Goal: Transaction & Acquisition: Purchase product/service

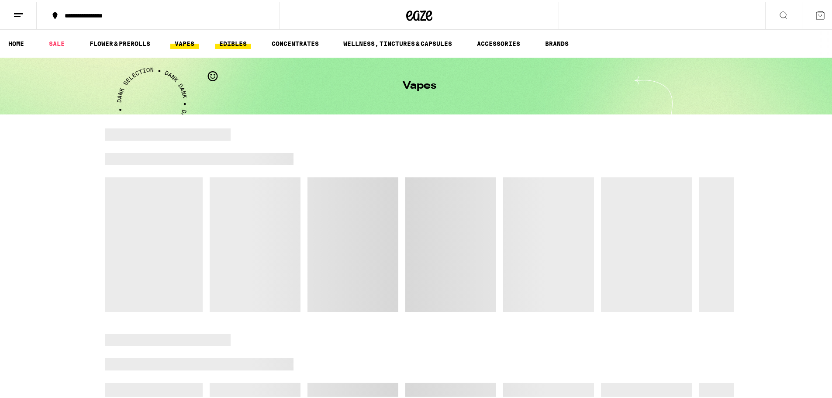
click at [236, 45] on link "EDIBLES" at bounding box center [233, 42] width 36 height 10
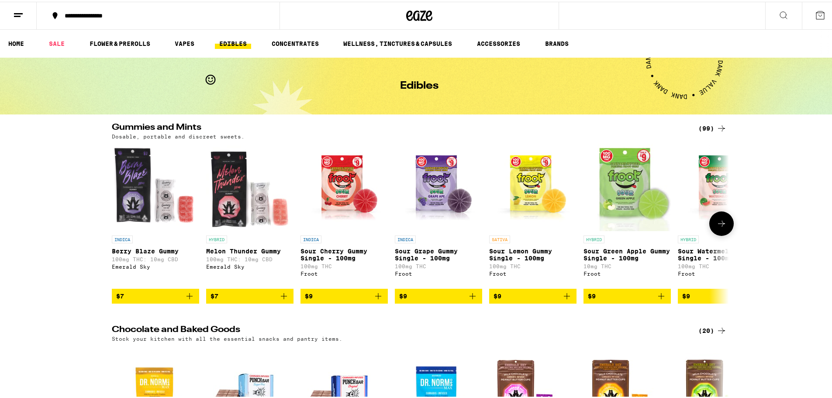
scroll to position [87, 0]
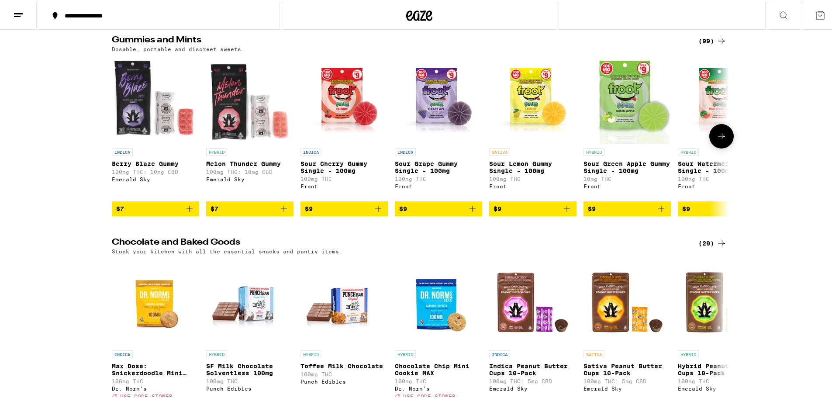
click at [726, 147] on button at bounding box center [721, 134] width 24 height 24
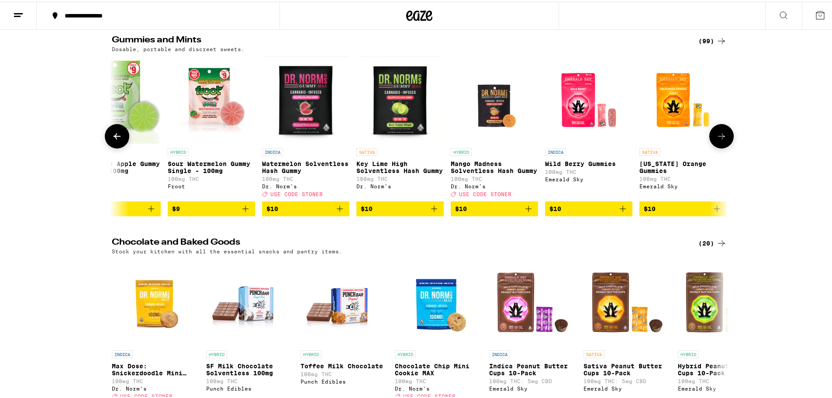
scroll to position [0, 520]
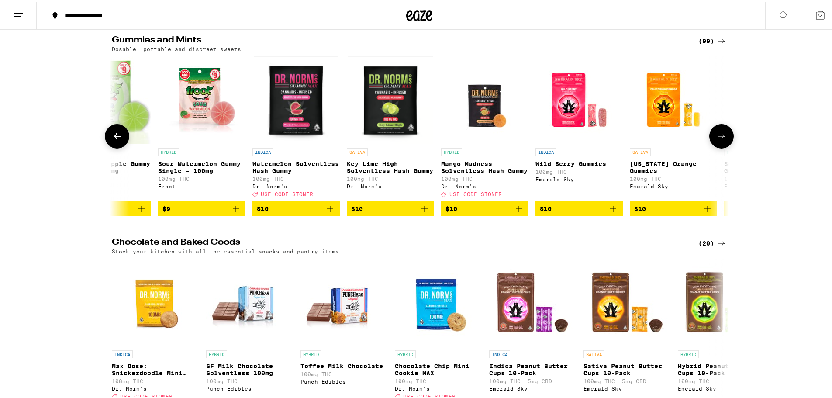
click at [722, 140] on icon at bounding box center [721, 134] width 10 height 10
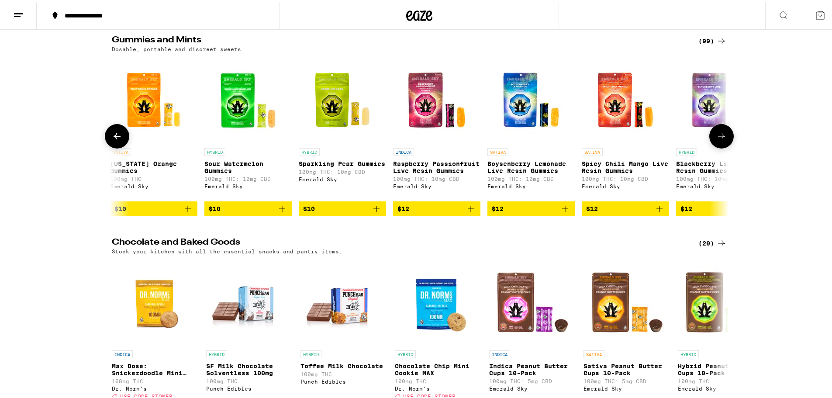
click at [722, 140] on icon at bounding box center [721, 134] width 10 height 10
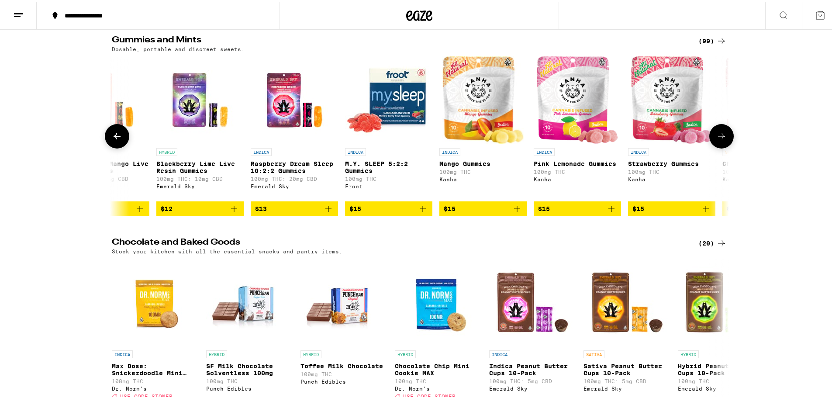
click at [722, 140] on icon at bounding box center [721, 134] width 10 height 10
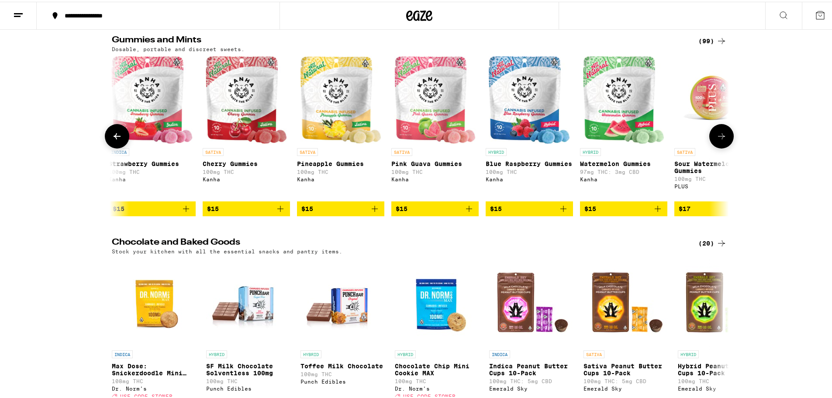
click at [722, 140] on icon at bounding box center [721, 134] width 10 height 10
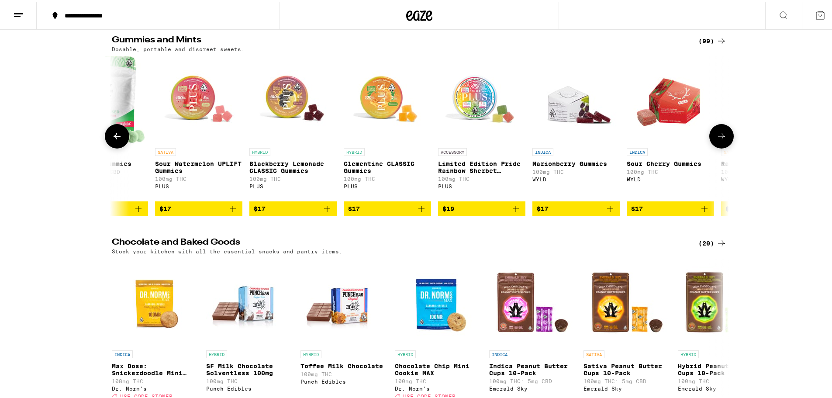
scroll to position [0, 2599]
click at [720, 138] on icon at bounding box center [721, 134] width 7 height 6
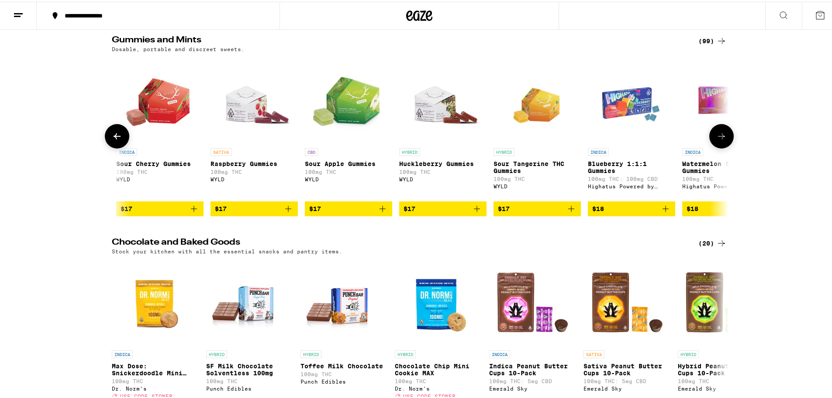
scroll to position [0, 3119]
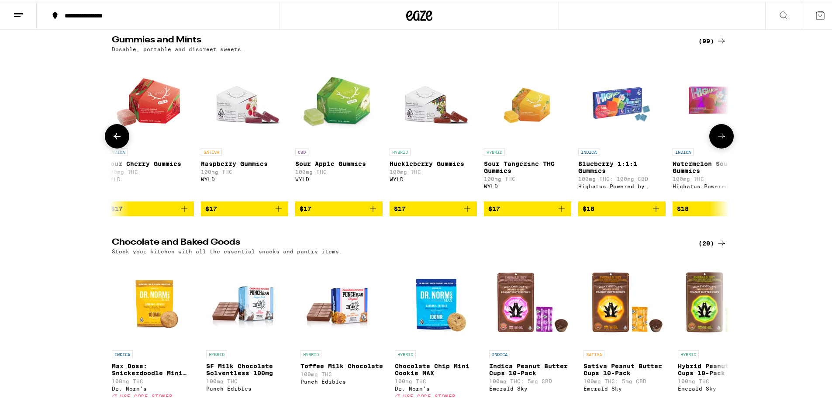
click at [720, 138] on icon at bounding box center [721, 134] width 7 height 6
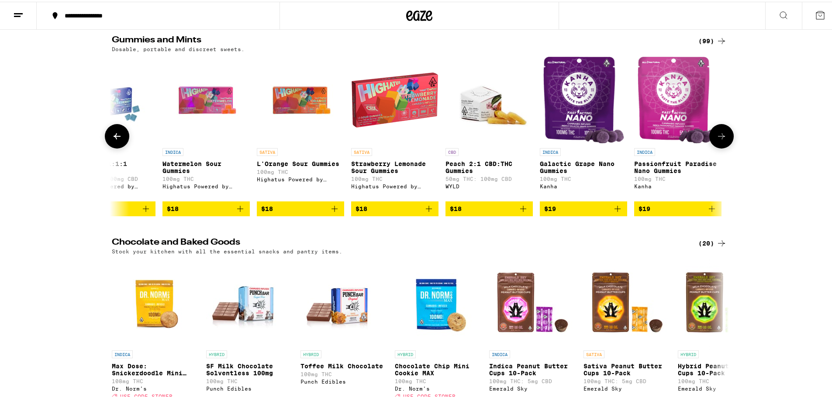
scroll to position [0, 3639]
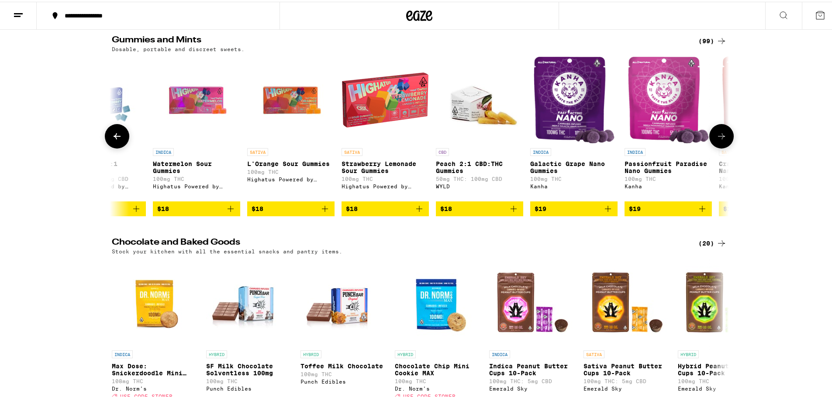
click at [720, 138] on icon at bounding box center [721, 134] width 7 height 6
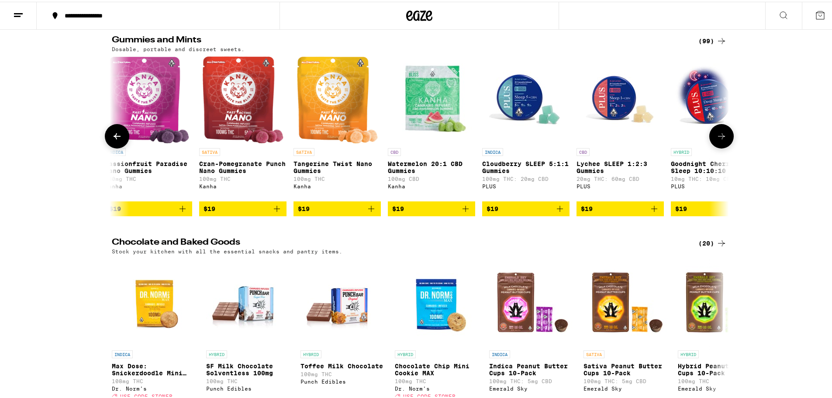
click at [720, 138] on icon at bounding box center [721, 134] width 7 height 6
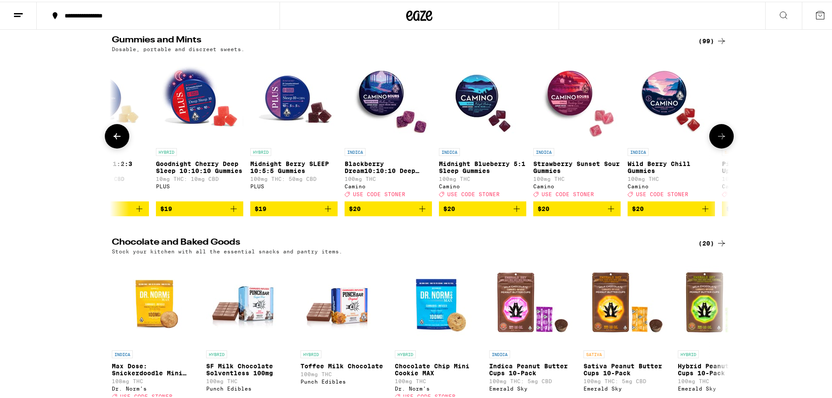
scroll to position [0, 4679]
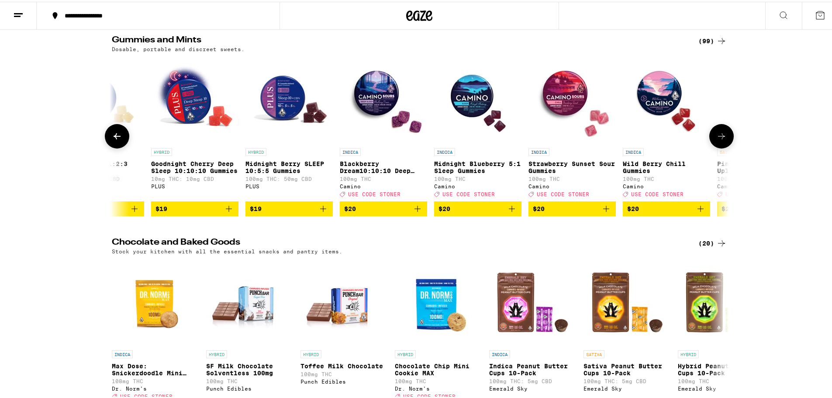
click at [720, 138] on icon at bounding box center [721, 134] width 7 height 6
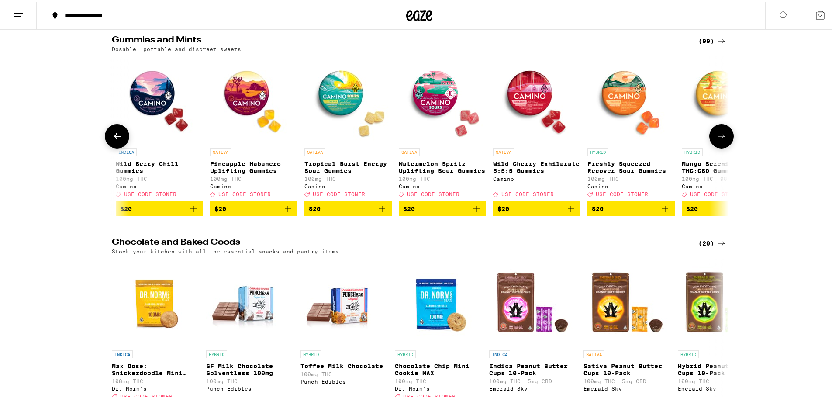
scroll to position [0, 5198]
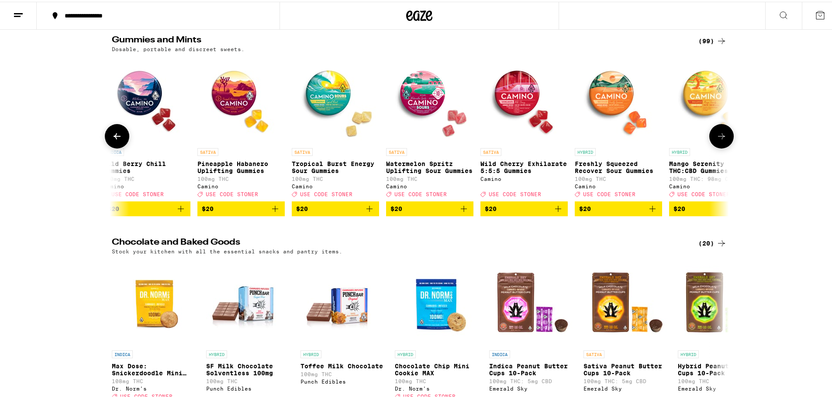
click at [720, 138] on icon at bounding box center [721, 134] width 7 height 6
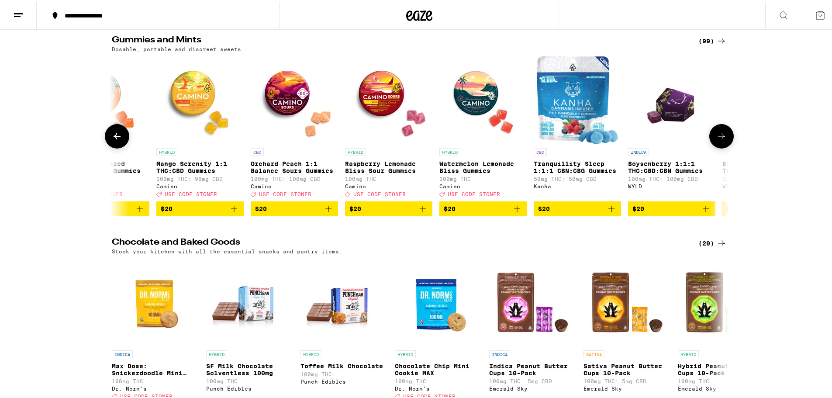
scroll to position [0, 5718]
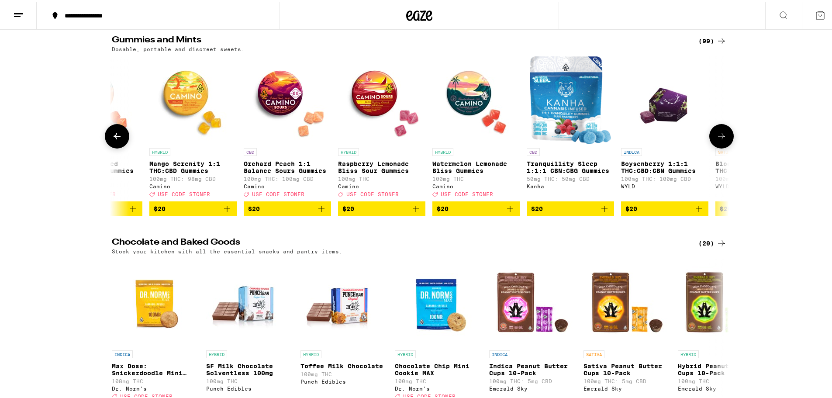
click at [725, 145] on button at bounding box center [721, 134] width 24 height 24
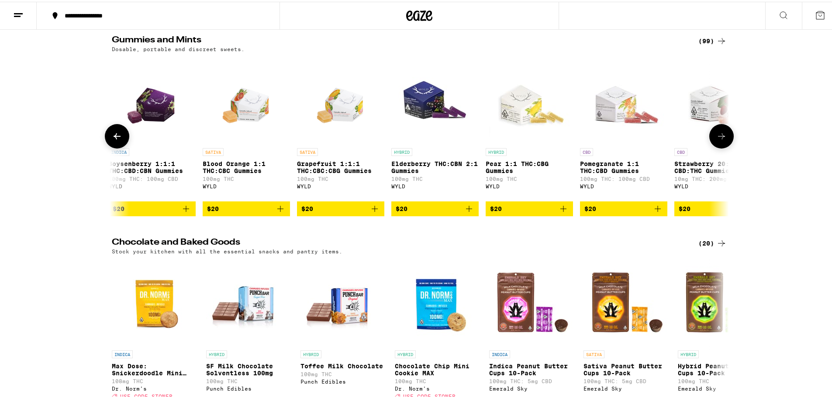
scroll to position [0, 6238]
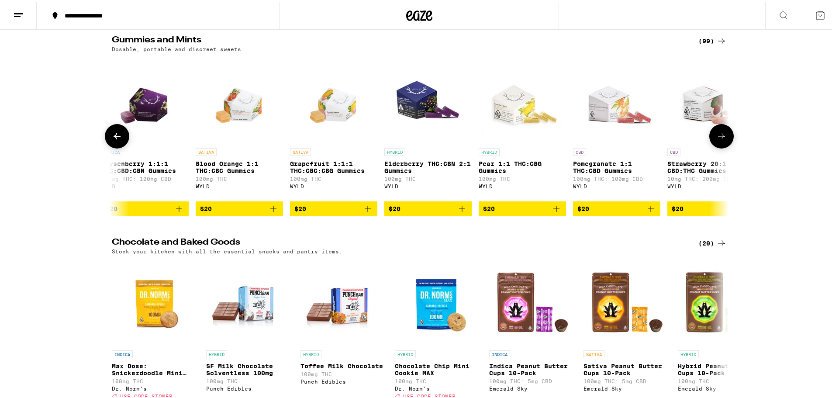
click at [719, 140] on icon at bounding box center [721, 134] width 10 height 10
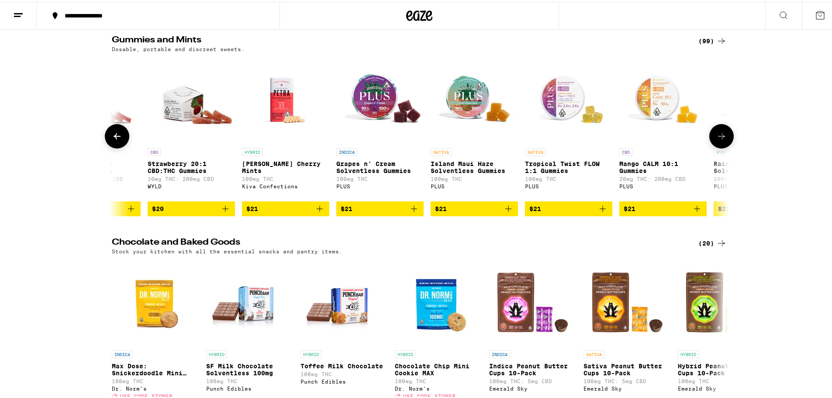
click at [722, 140] on icon at bounding box center [721, 134] width 10 height 10
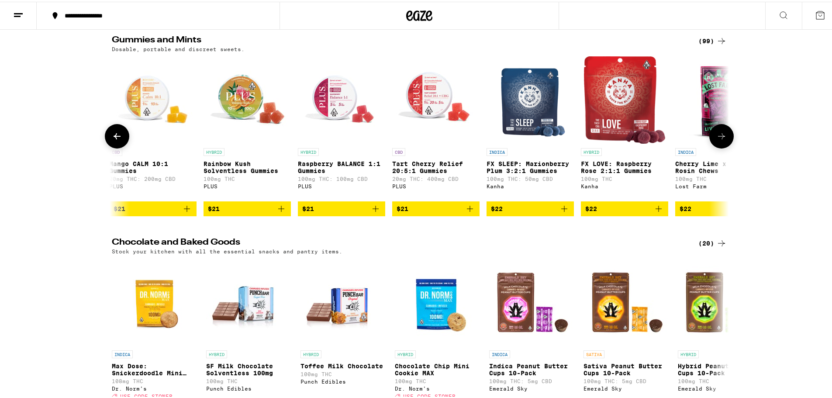
scroll to position [0, 7278]
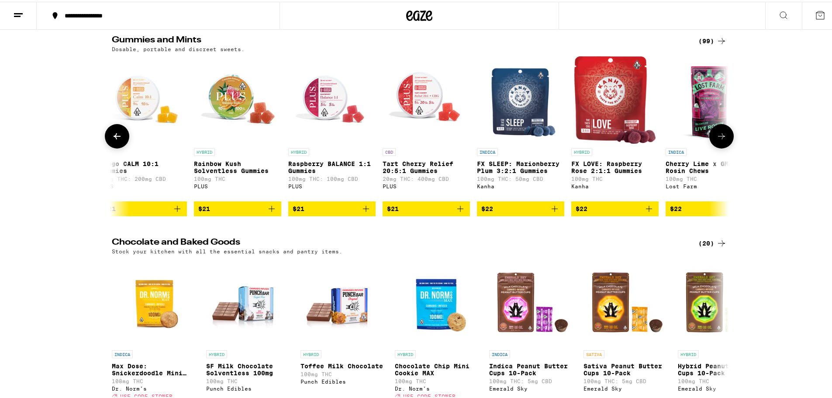
click at [106, 138] on button at bounding box center [117, 134] width 24 height 24
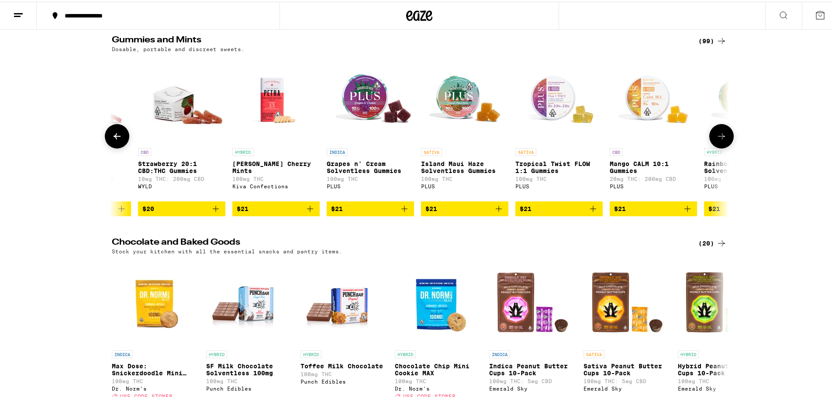
scroll to position [0, 6758]
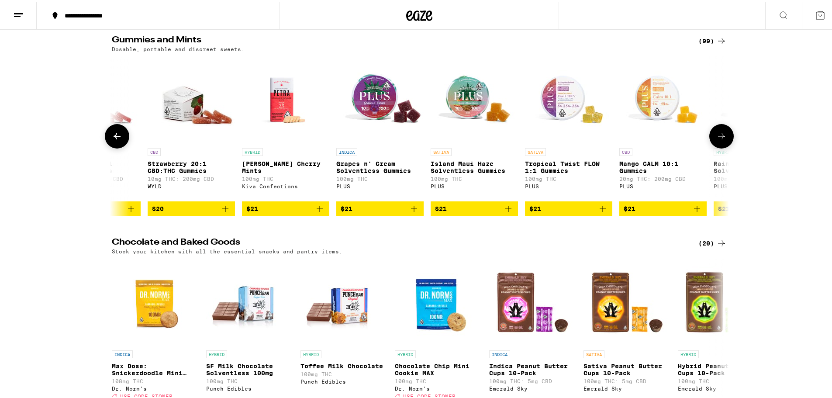
click at [716, 135] on icon at bounding box center [721, 134] width 10 height 10
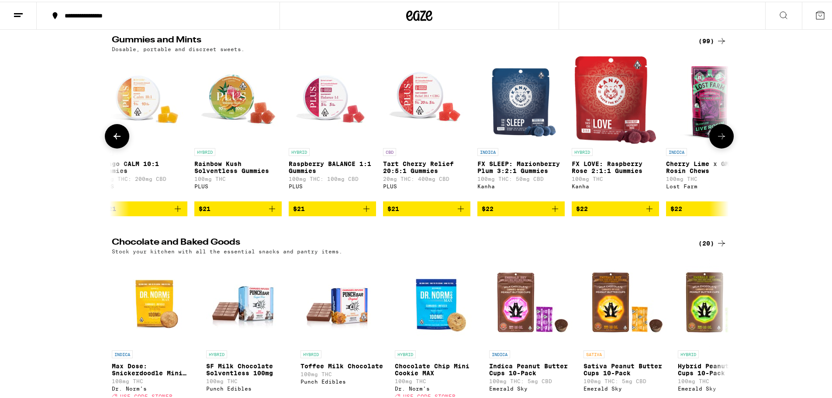
scroll to position [0, 7278]
click at [719, 140] on icon at bounding box center [721, 134] width 10 height 10
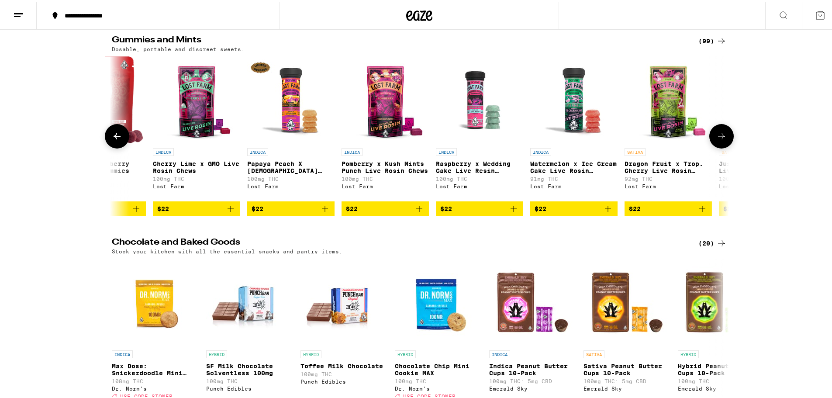
scroll to position [0, 7798]
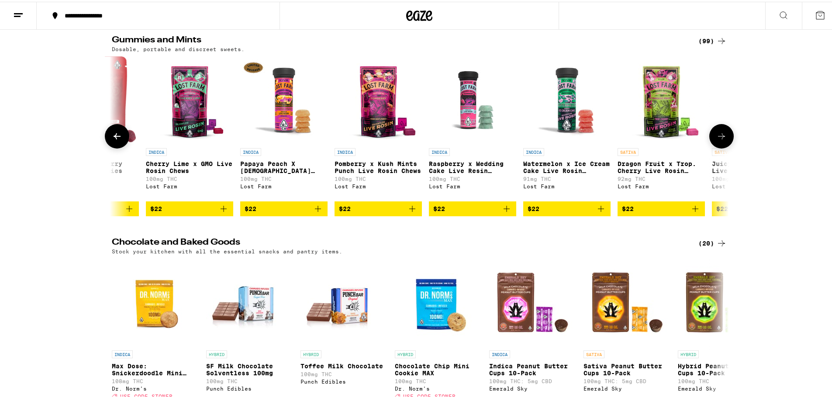
click at [719, 140] on icon at bounding box center [721, 134] width 10 height 10
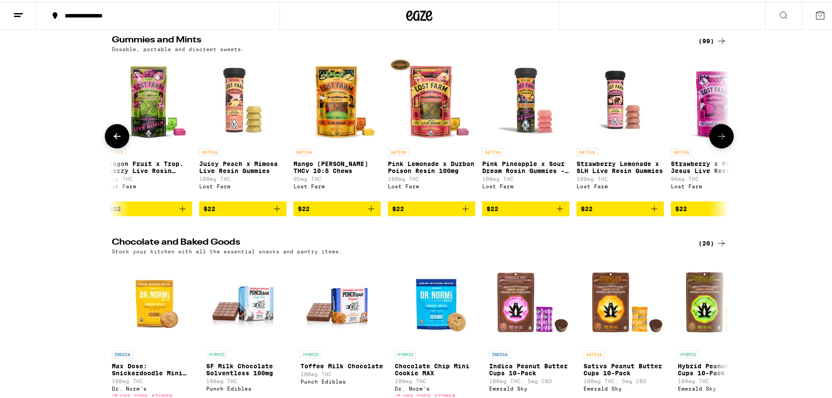
scroll to position [0, 8318]
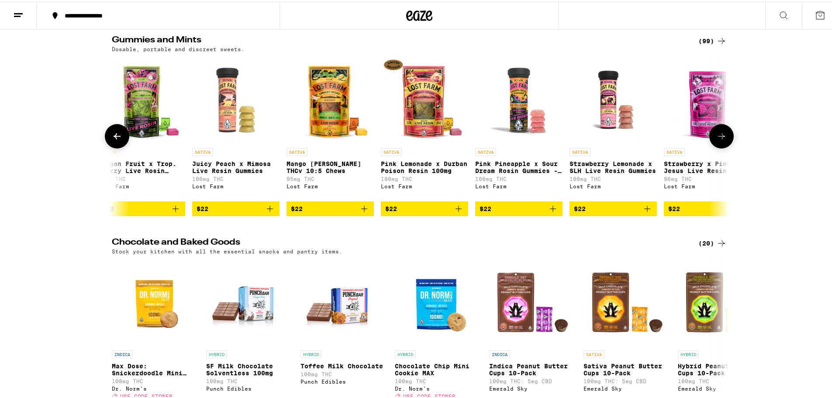
click at [719, 140] on icon at bounding box center [721, 134] width 10 height 10
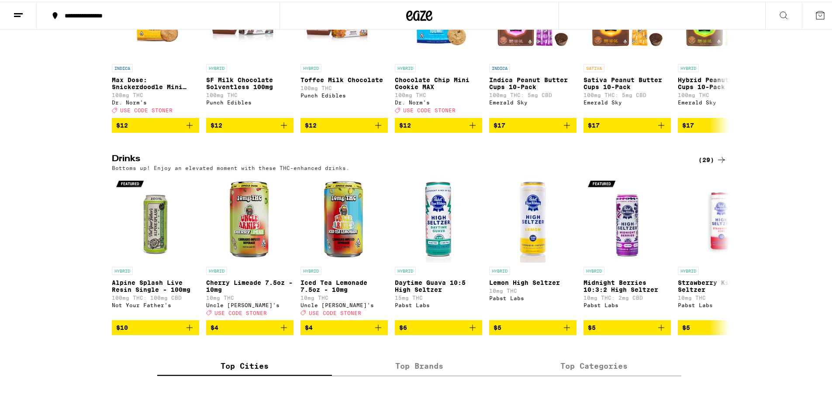
scroll to position [437, 0]
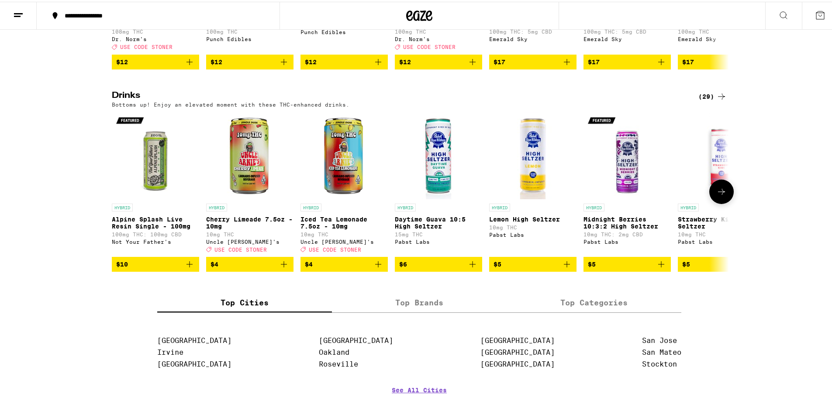
click at [716, 195] on icon at bounding box center [721, 190] width 10 height 10
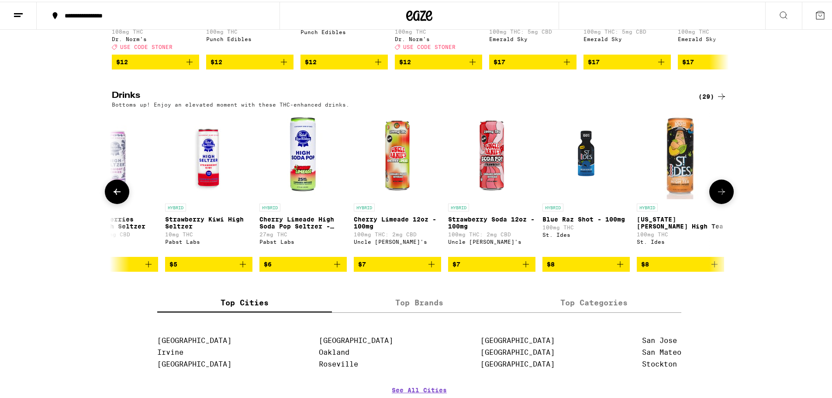
scroll to position [0, 520]
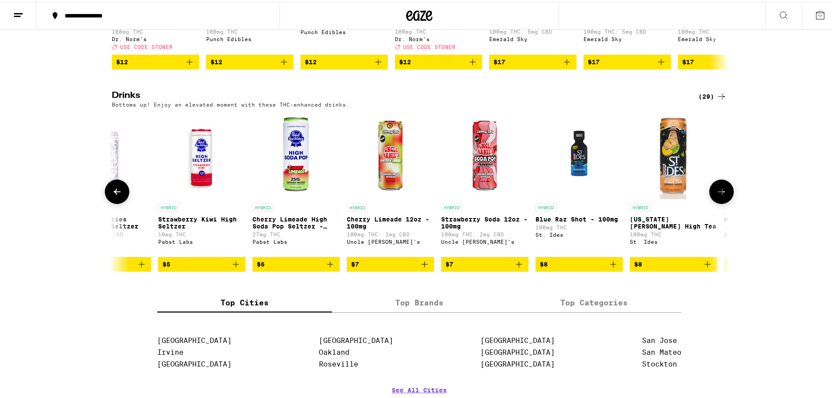
click at [716, 195] on icon at bounding box center [721, 190] width 10 height 10
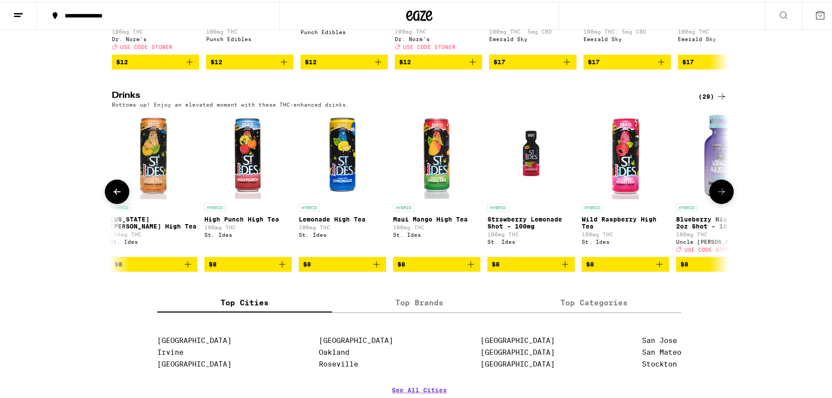
click at [716, 195] on icon at bounding box center [721, 190] width 10 height 10
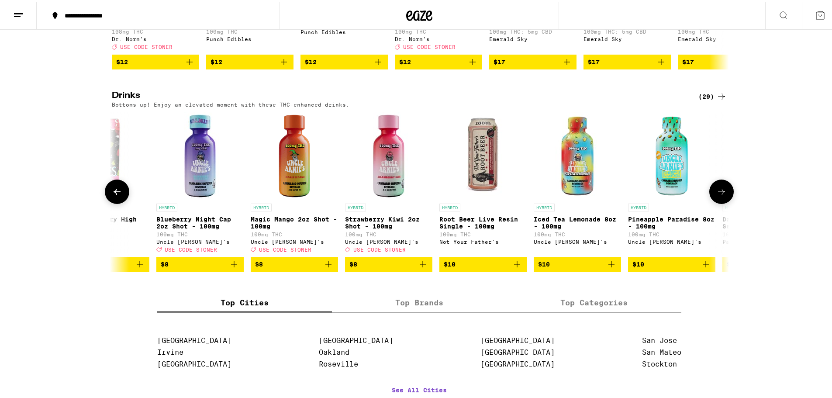
click at [716, 195] on icon at bounding box center [721, 190] width 10 height 10
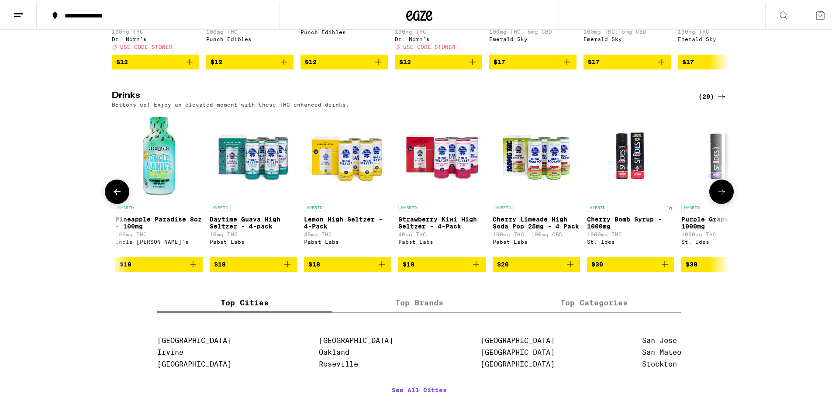
scroll to position [0, 2079]
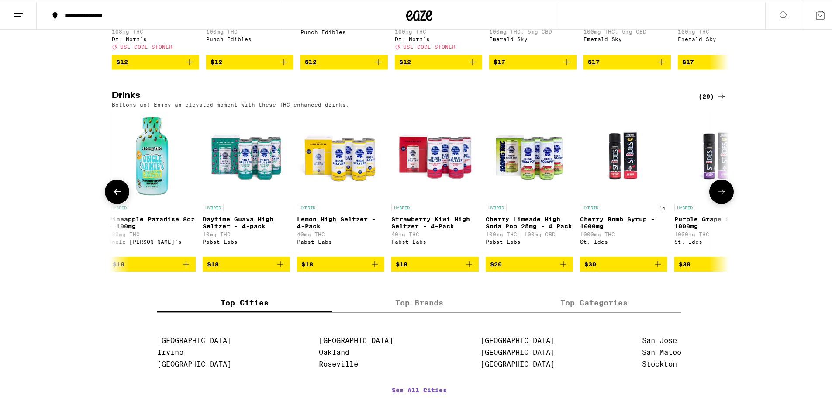
click at [716, 195] on icon at bounding box center [721, 190] width 10 height 10
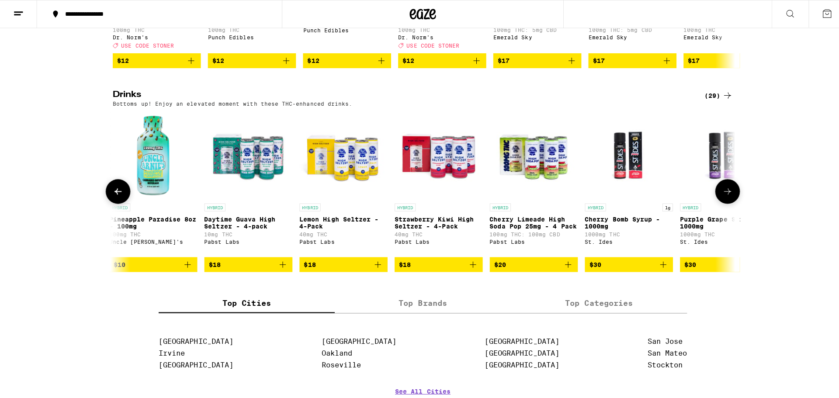
scroll to position [0, 2121]
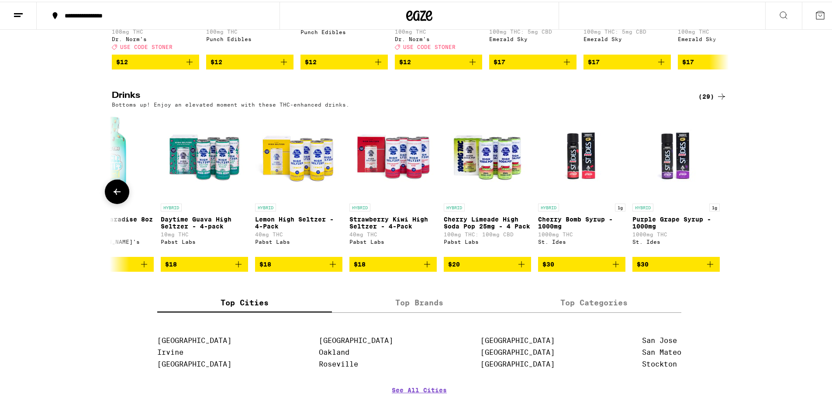
click at [489, 183] on img "Open page for Cherry Limeade High Soda Pop 25mg - 4 Pack from Pabst Labs" at bounding box center [487, 153] width 87 height 87
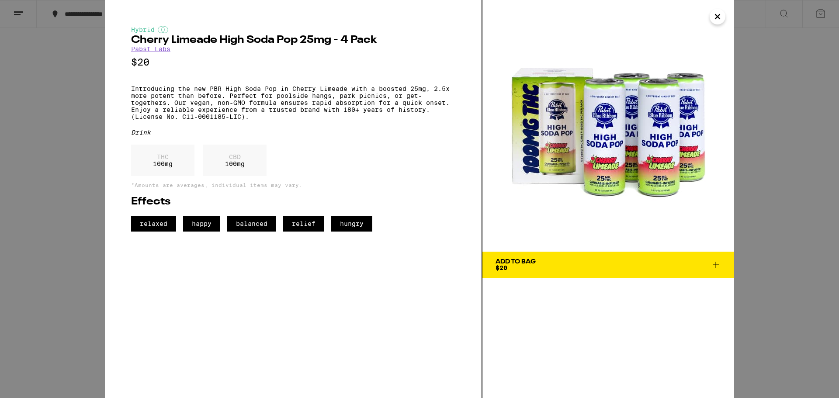
click at [532, 264] on div "Add To Bag" at bounding box center [515, 262] width 40 height 6
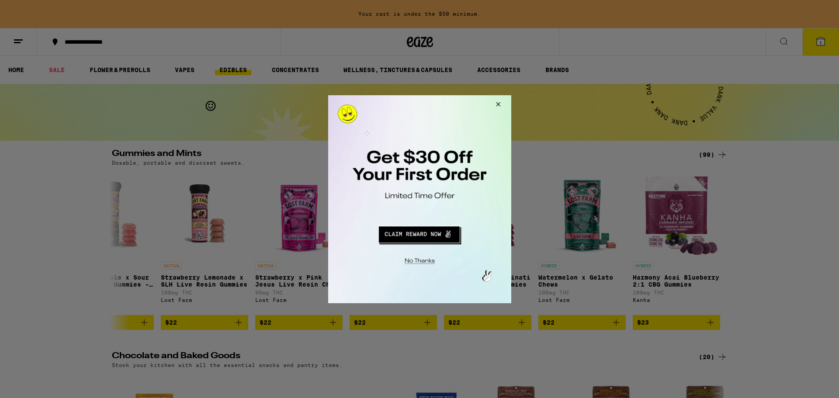
click at [497, 107] on button "Close Modal" at bounding box center [496, 105] width 24 height 21
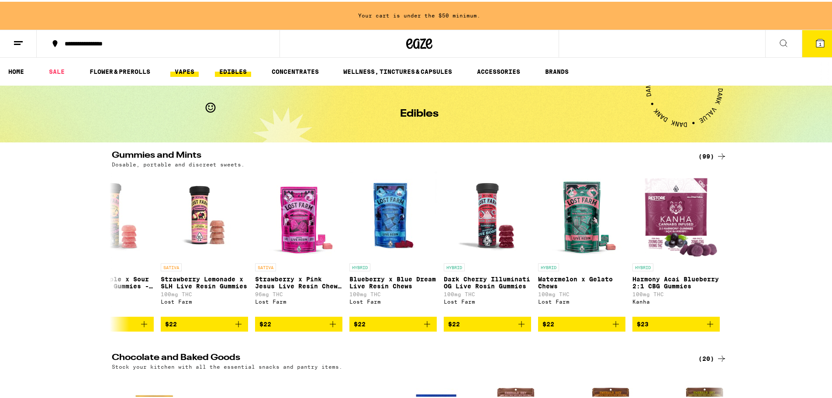
click at [190, 67] on link "VAPES" at bounding box center [184, 70] width 28 height 10
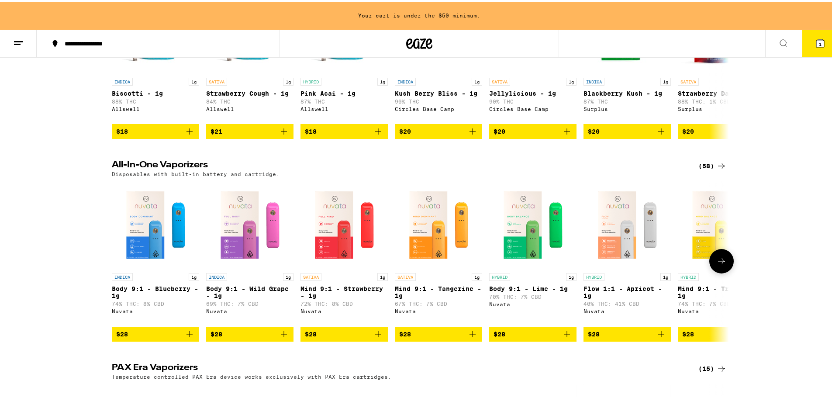
scroll to position [262, 0]
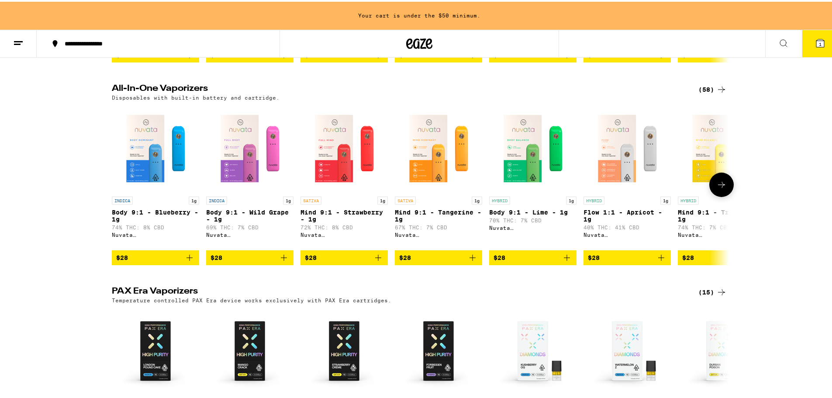
click at [717, 188] on icon at bounding box center [721, 183] width 10 height 10
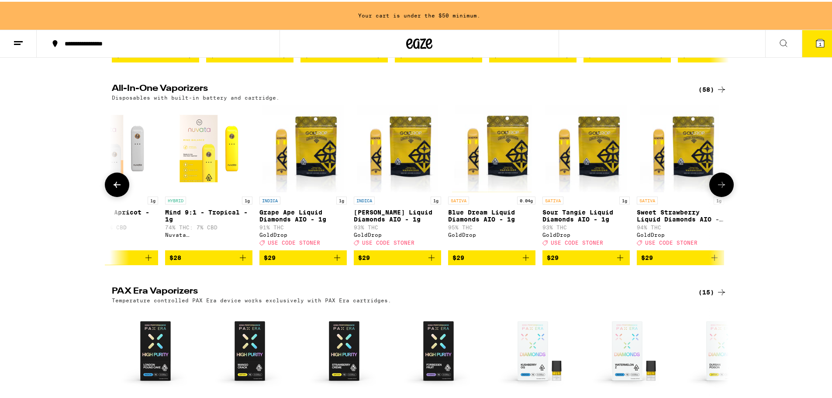
click at [717, 188] on icon at bounding box center [721, 183] width 10 height 10
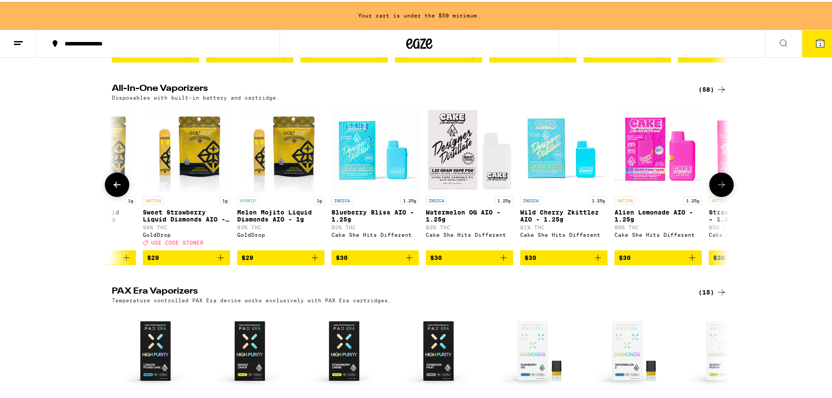
click at [717, 188] on icon at bounding box center [721, 183] width 10 height 10
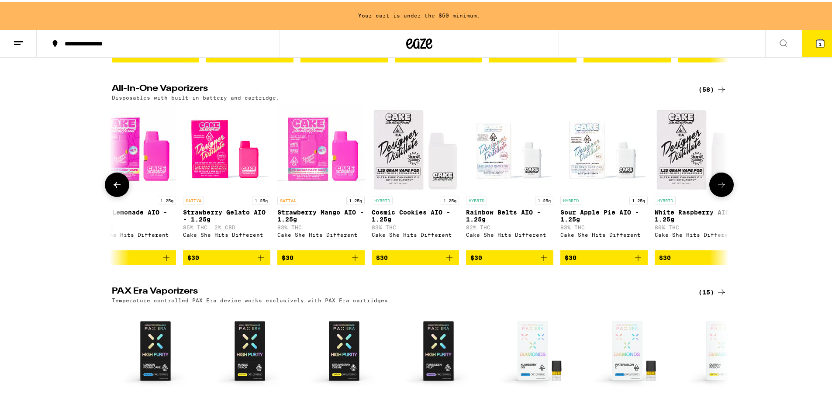
click at [717, 188] on icon at bounding box center [721, 183] width 10 height 10
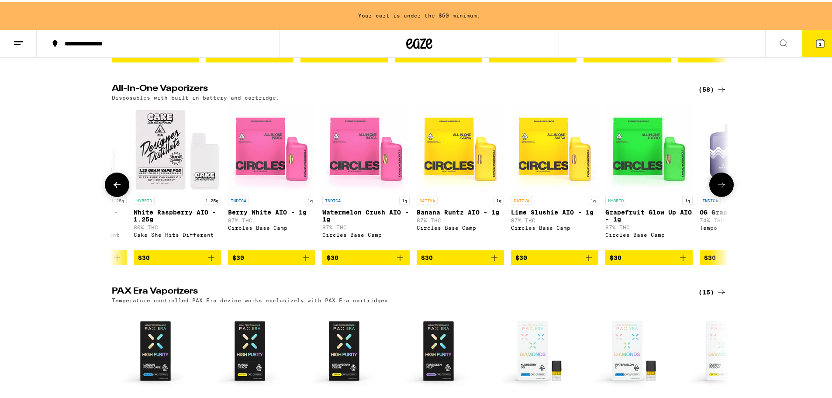
click at [717, 188] on icon at bounding box center [721, 183] width 10 height 10
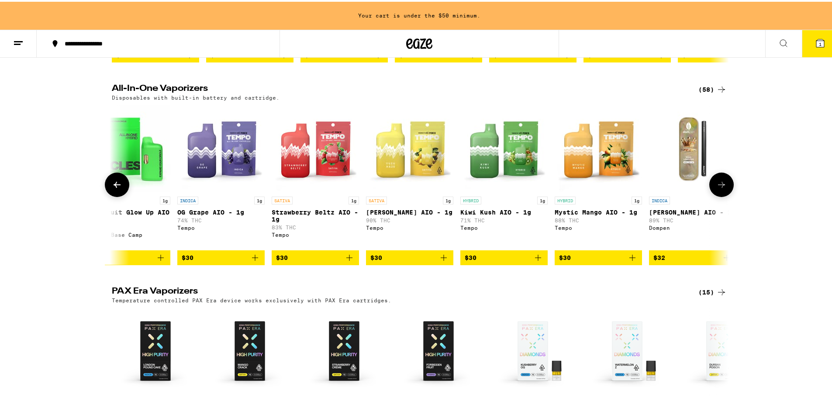
click at [717, 188] on icon at bounding box center [721, 183] width 10 height 10
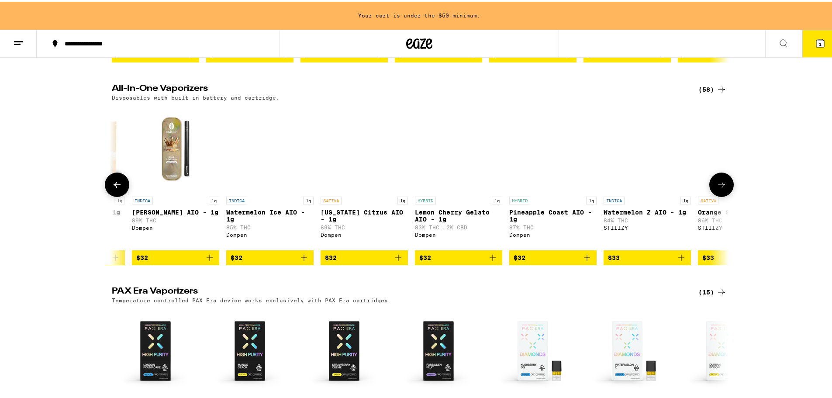
click at [717, 188] on icon at bounding box center [721, 183] width 10 height 10
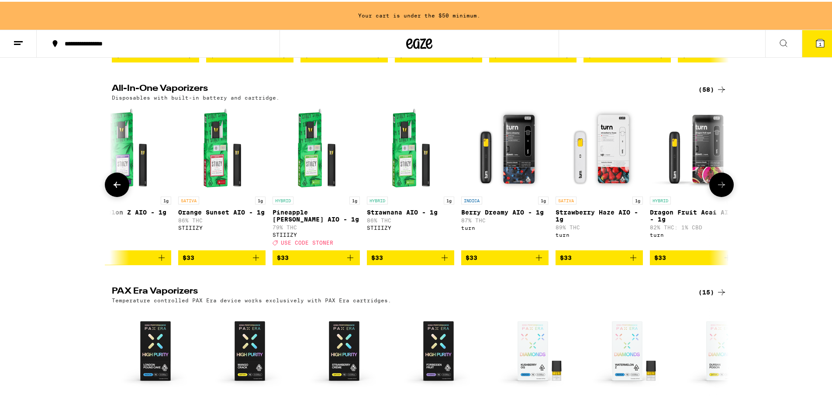
click at [717, 188] on icon at bounding box center [721, 183] width 10 height 10
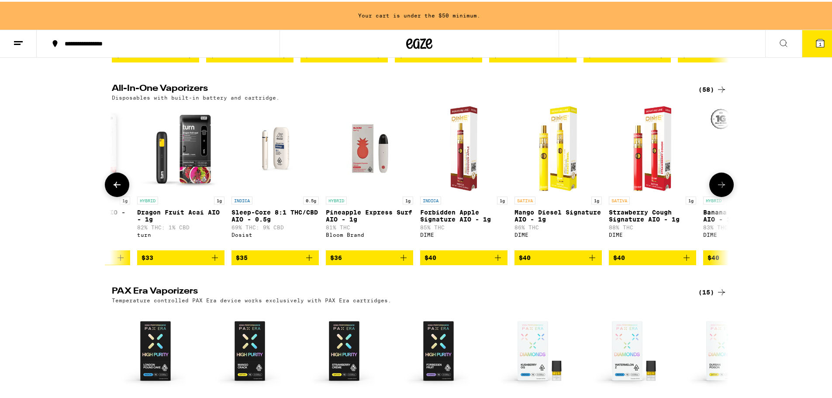
scroll to position [0, 4133]
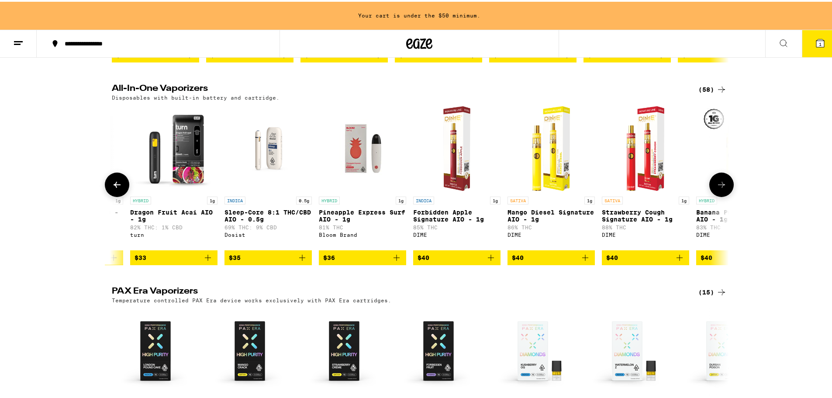
click at [363, 261] on span "$36" at bounding box center [362, 256] width 79 height 10
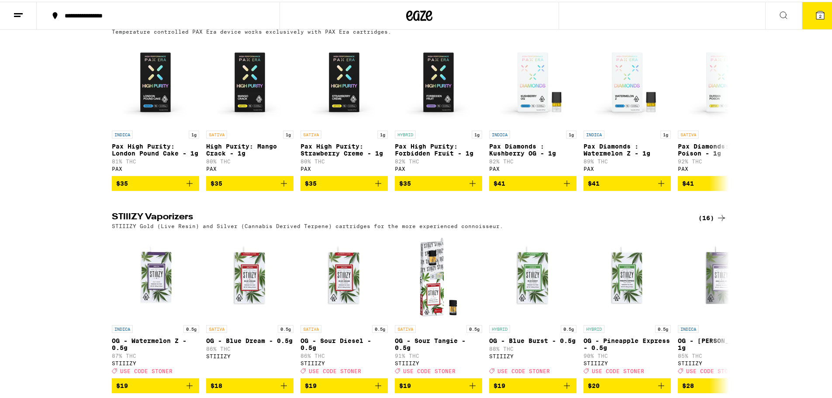
scroll to position [671, 0]
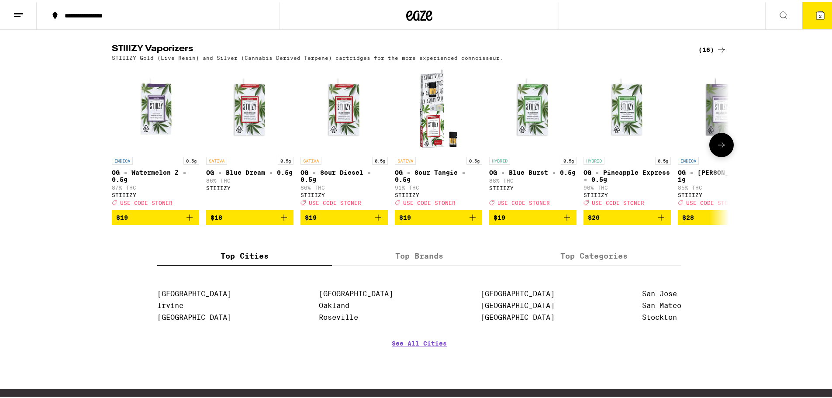
click at [717, 149] on icon at bounding box center [721, 143] width 10 height 10
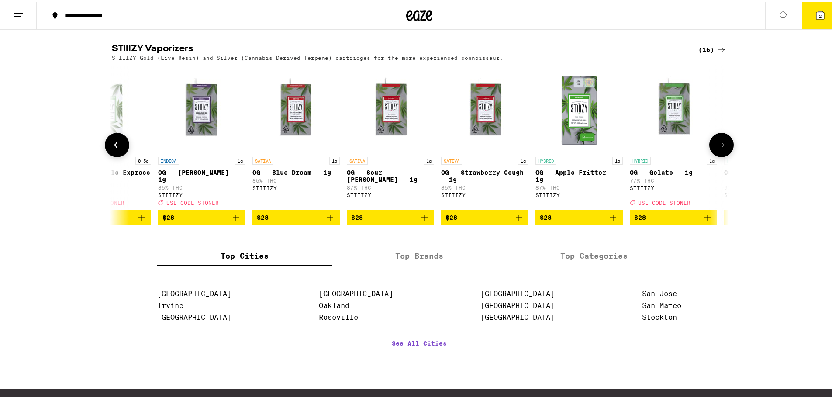
click at [717, 149] on icon at bounding box center [721, 143] width 10 height 10
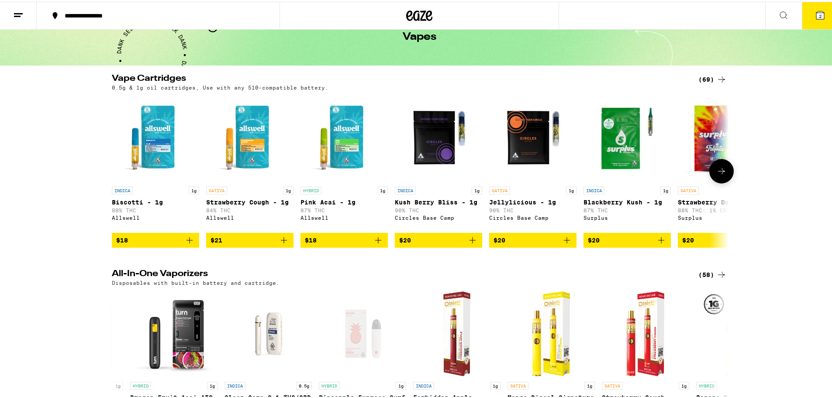
scroll to position [0, 0]
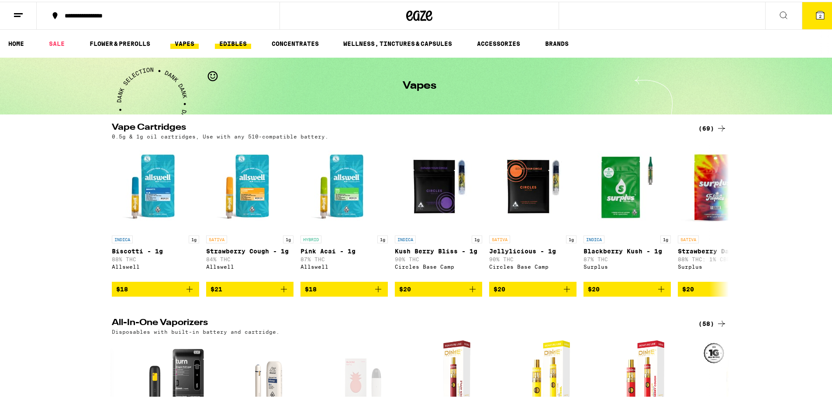
click at [235, 47] on link "EDIBLES" at bounding box center [233, 42] width 36 height 10
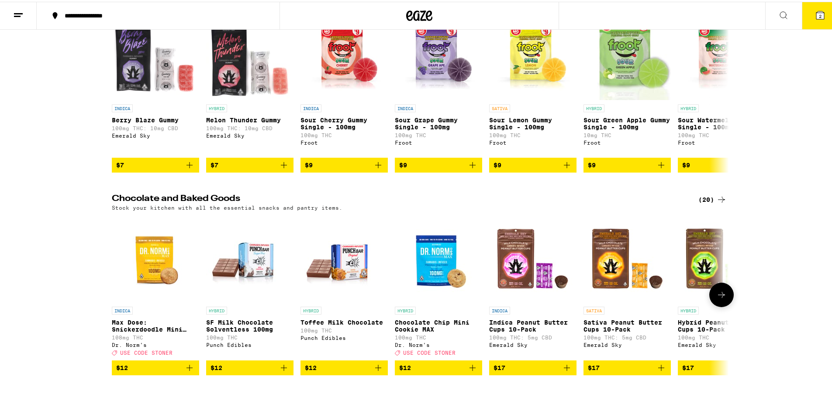
scroll to position [44, 0]
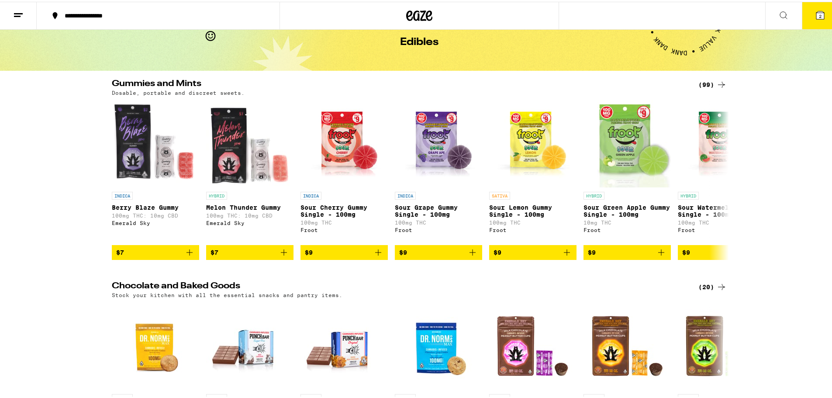
click at [702, 79] on div "(99)" at bounding box center [713, 83] width 28 height 10
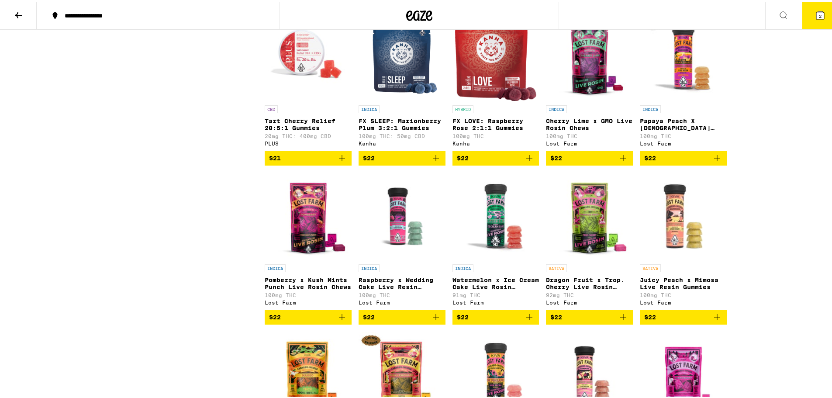
scroll to position [2688, 0]
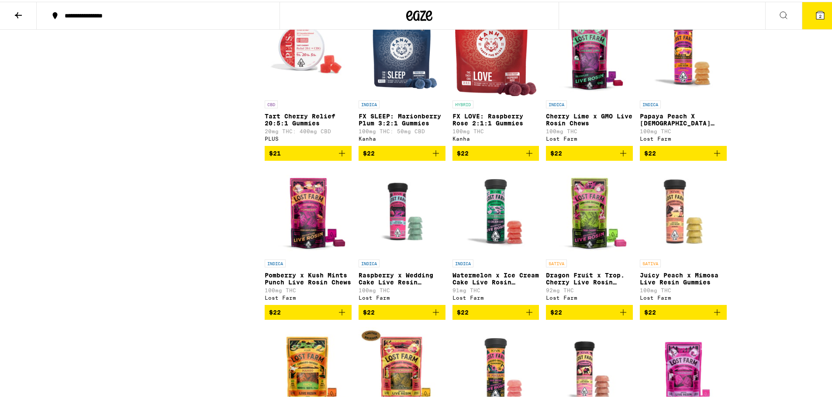
click at [581, 157] on span "$22" at bounding box center [589, 151] width 78 height 10
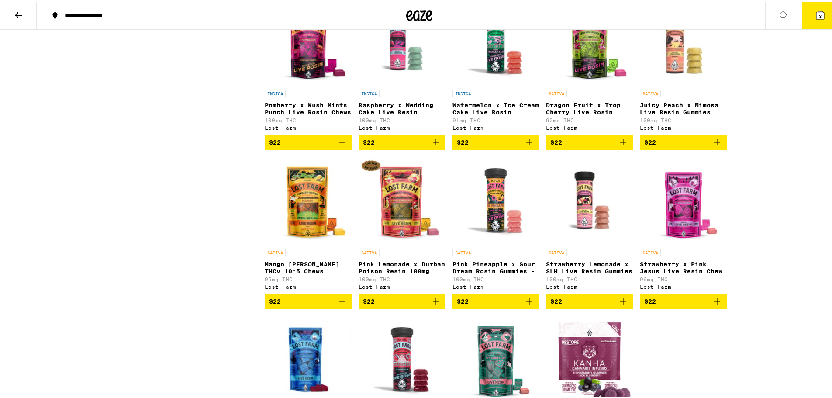
scroll to position [2863, 0]
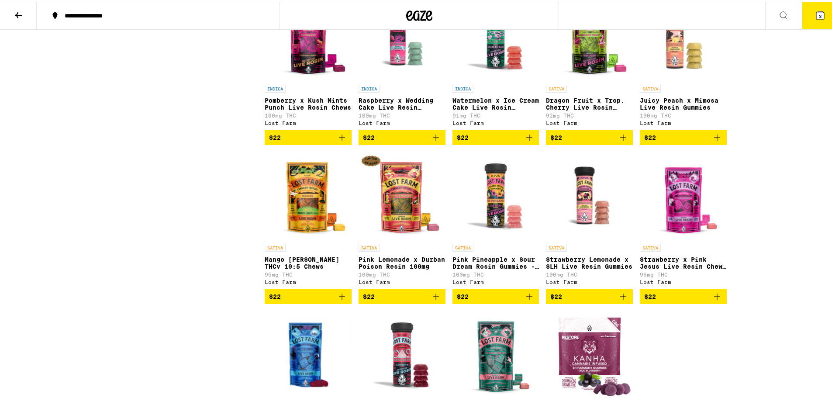
click at [315, 141] on span "$22" at bounding box center [308, 136] width 78 height 10
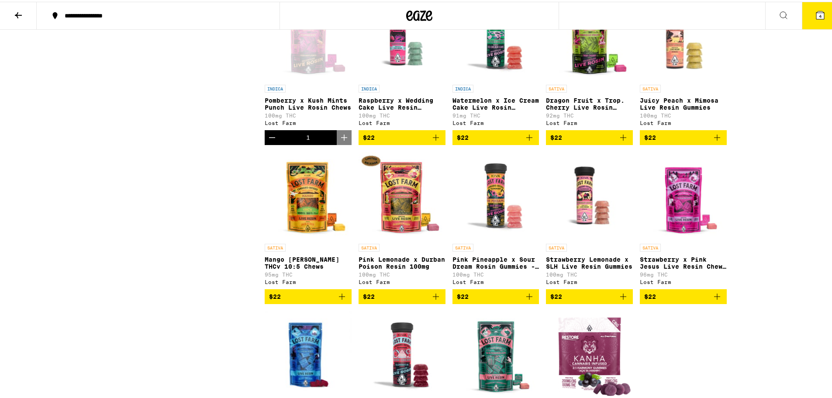
click at [312, 79] on div "Open page for Pomberry x Kush Mints Punch Live Rosin Chews from Lost Farm" at bounding box center [308, 34] width 87 height 87
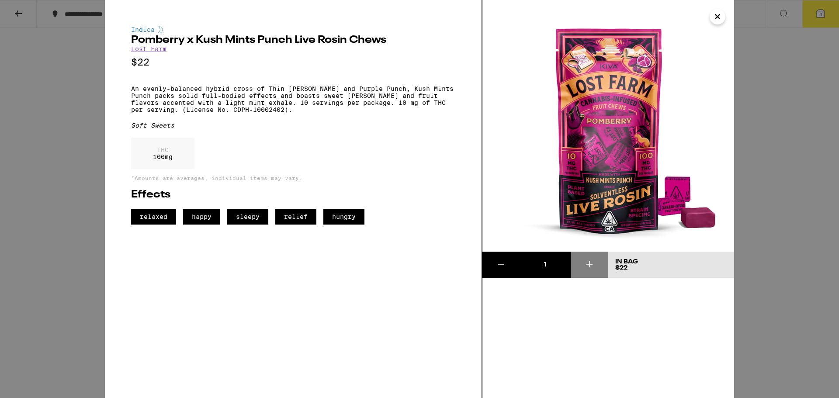
click at [714, 22] on icon "Close" at bounding box center [717, 16] width 10 height 13
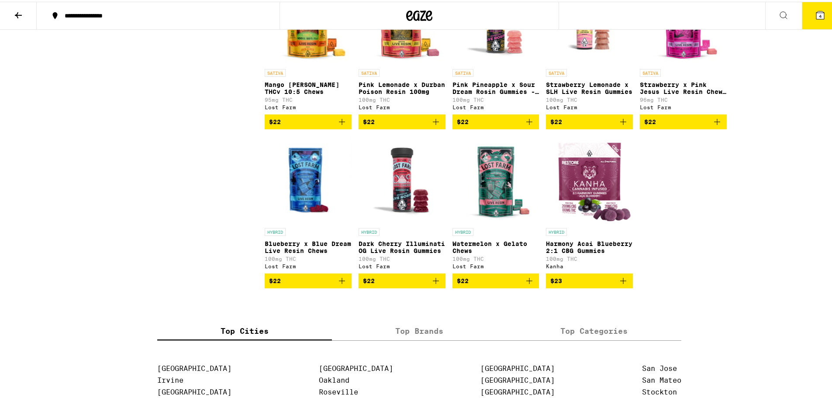
scroll to position [3082, 0]
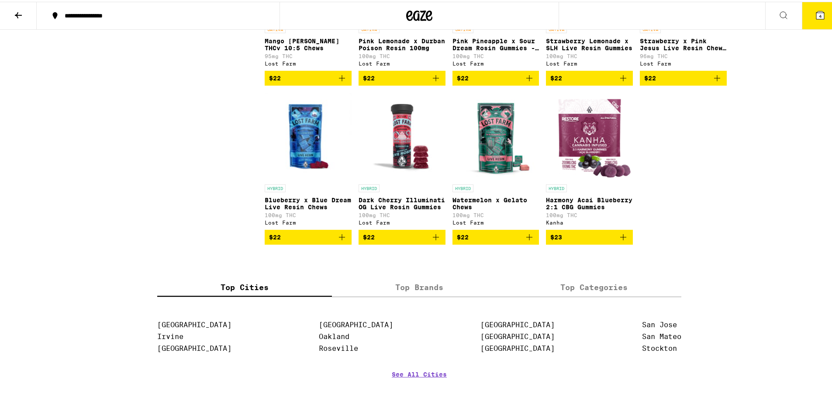
drag, startPoint x: 298, startPoint y: 238, endPoint x: 303, endPoint y: 230, distance: 9.5
click at [299, 178] on img "Open page for Blueberry x Blue Dream Live Resin Chews from Lost Farm" at bounding box center [308, 134] width 87 height 87
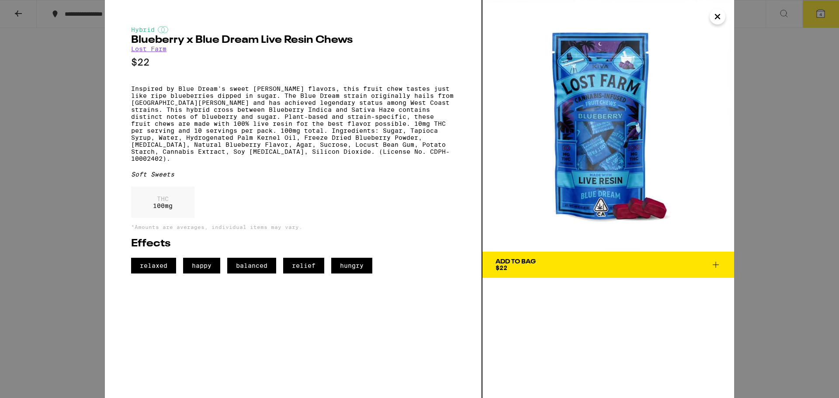
click at [717, 19] on icon "Close" at bounding box center [717, 16] width 10 height 13
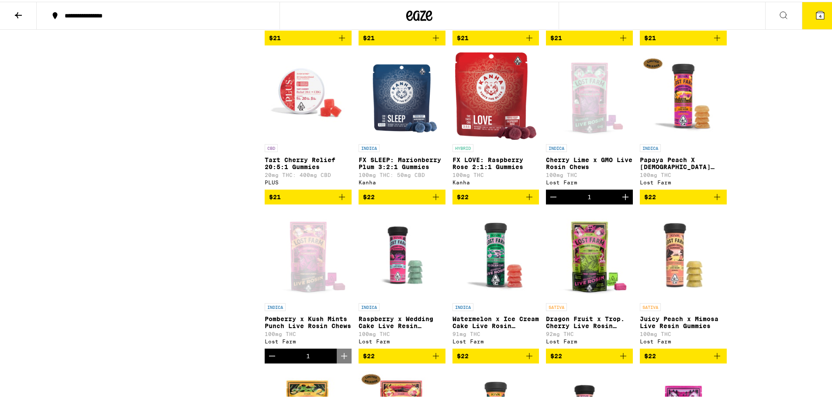
scroll to position [2557, 0]
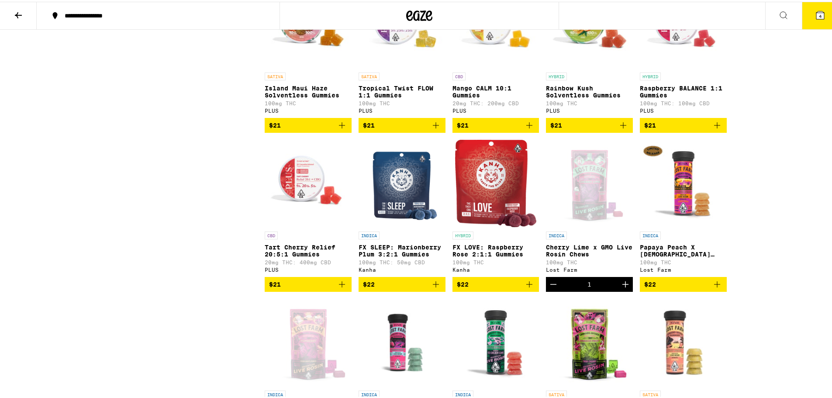
click at [687, 225] on img "Open page for Papaya Peach X Hindu Kush Resin 100mg from Lost Farm" at bounding box center [683, 181] width 87 height 87
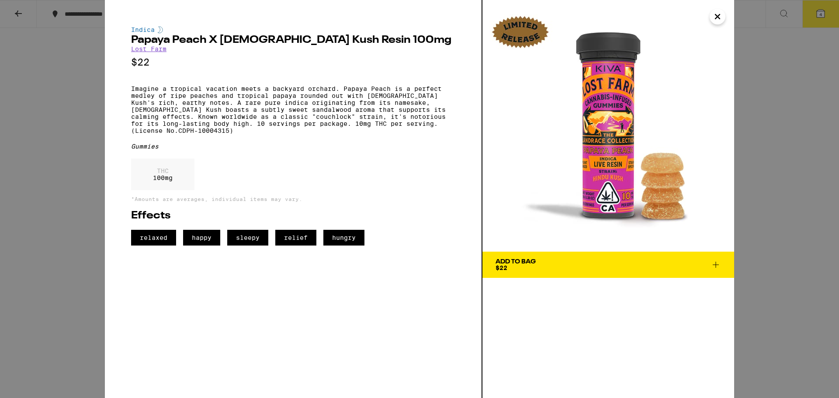
click at [721, 17] on icon "Close" at bounding box center [717, 16] width 10 height 13
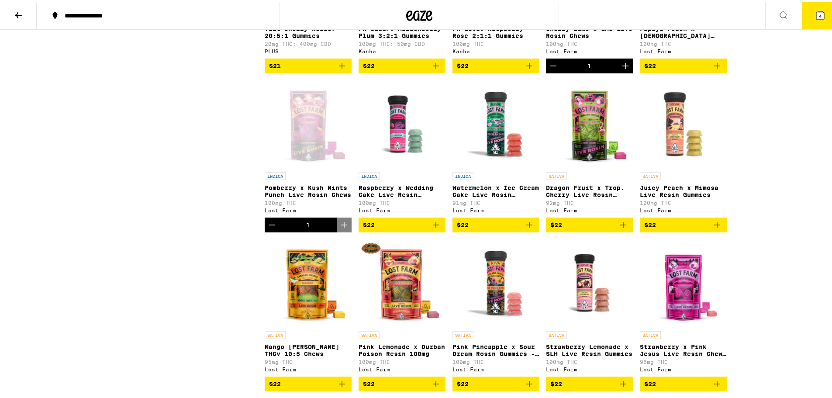
scroll to position [2819, 0]
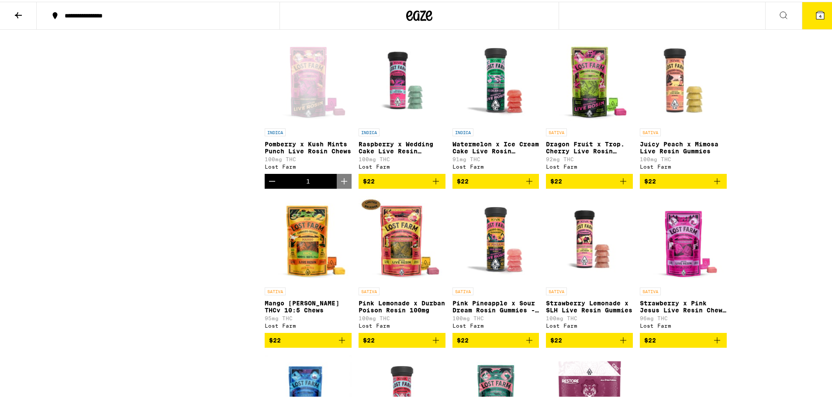
click at [822, 23] on button "4" at bounding box center [820, 13] width 37 height 27
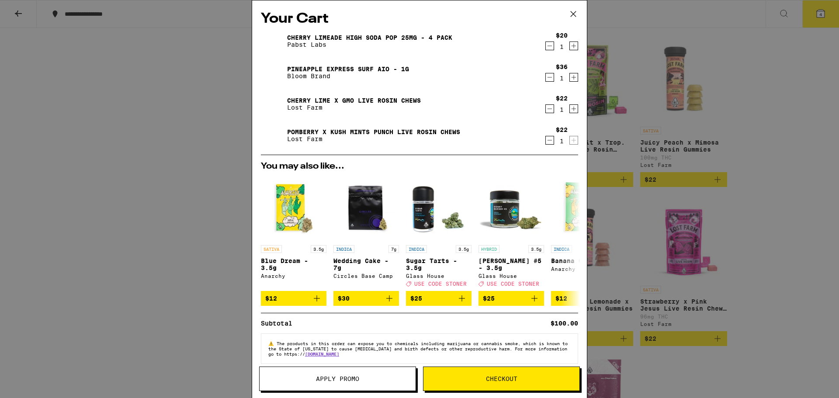
click at [573, 21] on button at bounding box center [573, 14] width 27 height 28
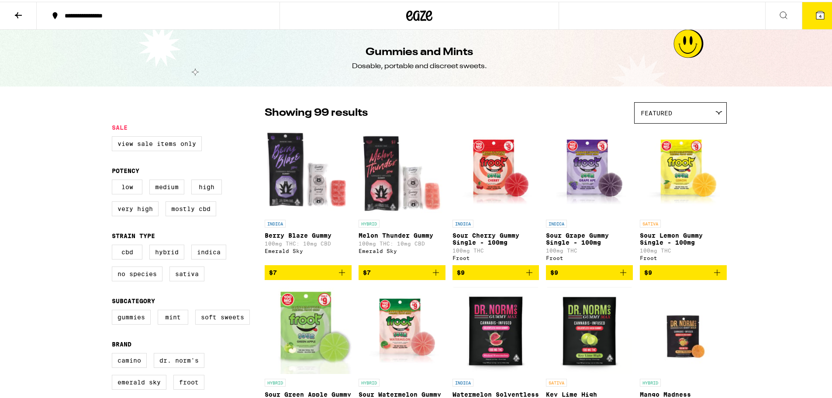
click at [666, 107] on div "Featured" at bounding box center [681, 111] width 92 height 21
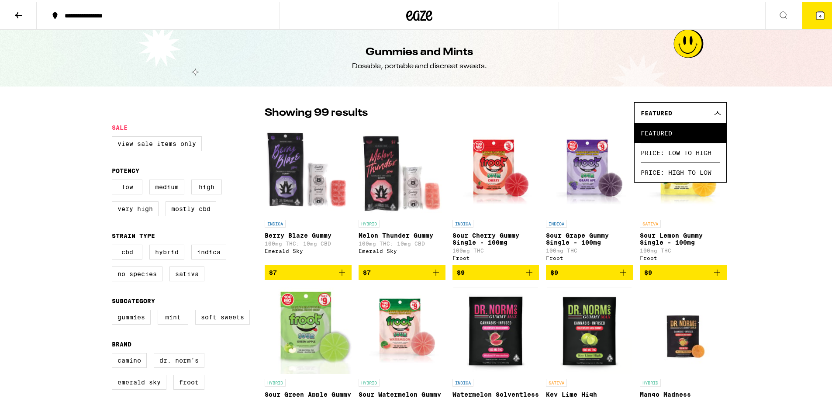
click at [666, 107] on div "Featured" at bounding box center [681, 111] width 92 height 21
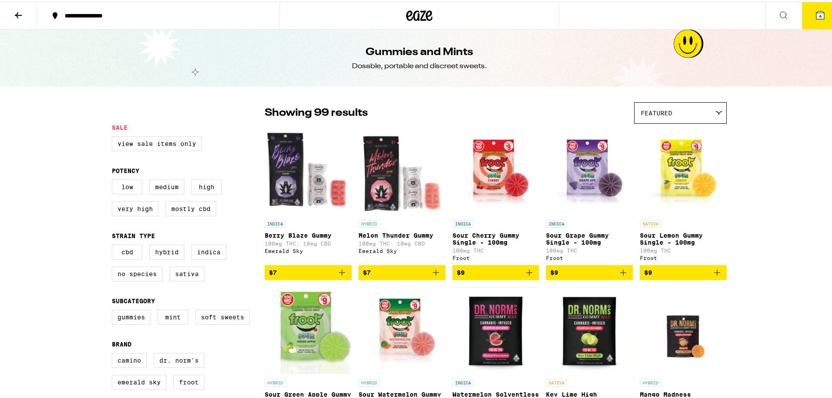
click at [21, 15] on icon at bounding box center [18, 13] width 10 height 10
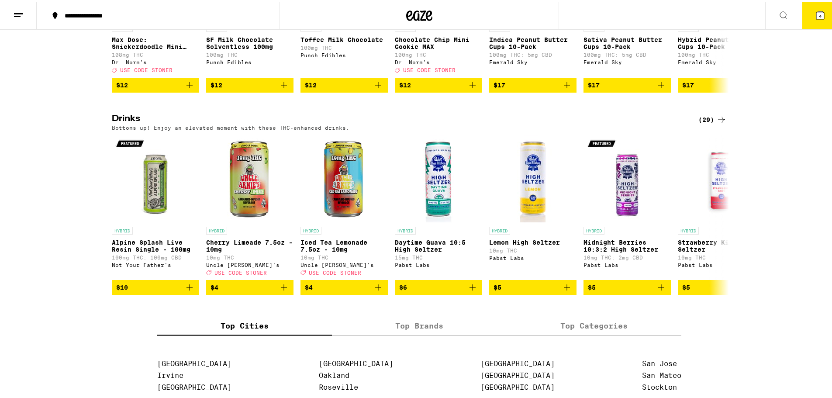
scroll to position [481, 0]
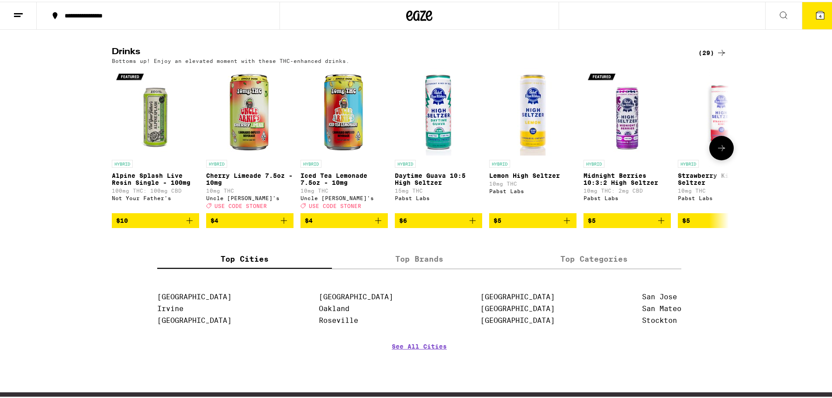
click at [527, 134] on img "Open page for Lemon High Seltzer from Pabst Labs" at bounding box center [532, 109] width 87 height 87
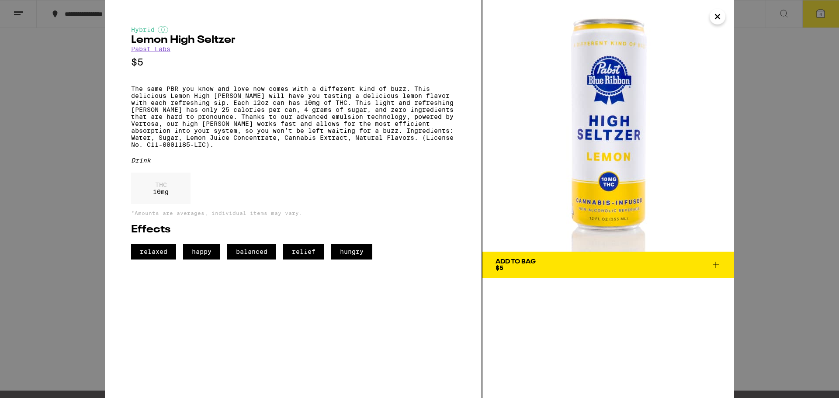
click at [720, 19] on icon "Close" at bounding box center [717, 16] width 10 height 13
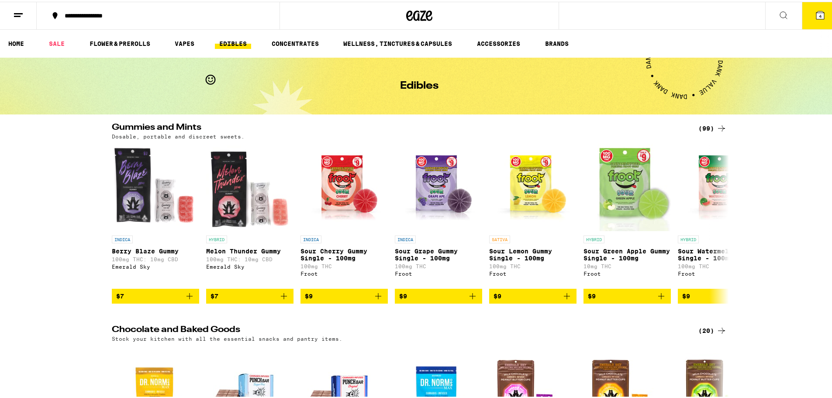
click at [806, 18] on button "4" at bounding box center [820, 13] width 37 height 27
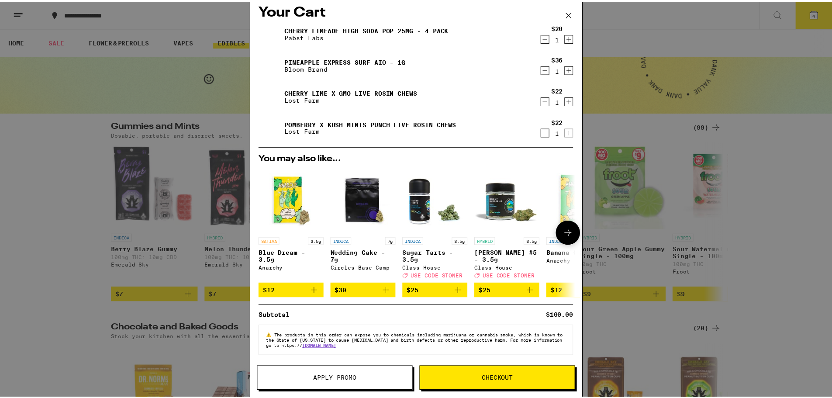
scroll to position [14, 0]
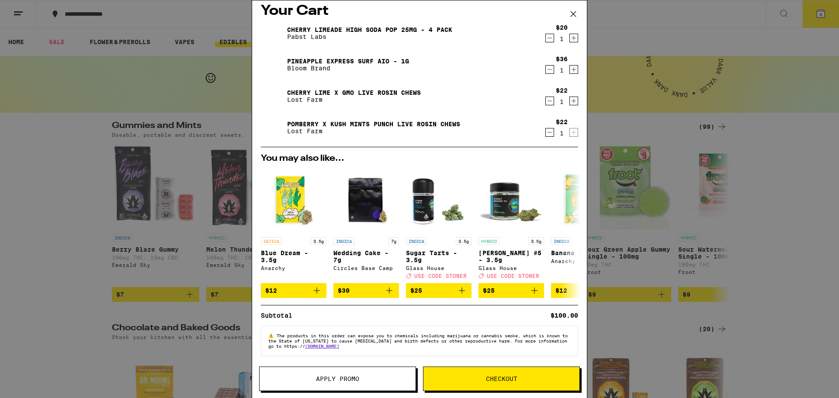
click at [473, 376] on span "Checkout" at bounding box center [501, 379] width 156 height 6
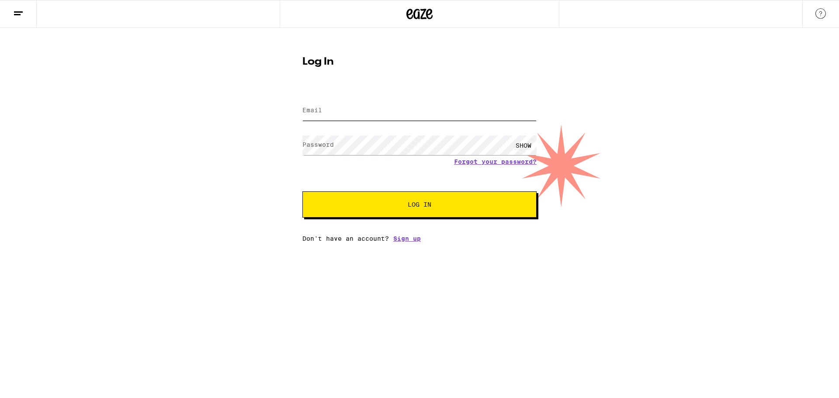
click at [444, 121] on input "Email" at bounding box center [419, 111] width 234 height 20
drag, startPoint x: 425, startPoint y: 108, endPoint x: 308, endPoint y: 114, distance: 116.8
click at [308, 114] on input "[EMAIL_ADDRESS][DOMAIN_NAME]" at bounding box center [419, 111] width 234 height 20
type input "a"
click at [302, 191] on button "Log In" at bounding box center [419, 204] width 234 height 26
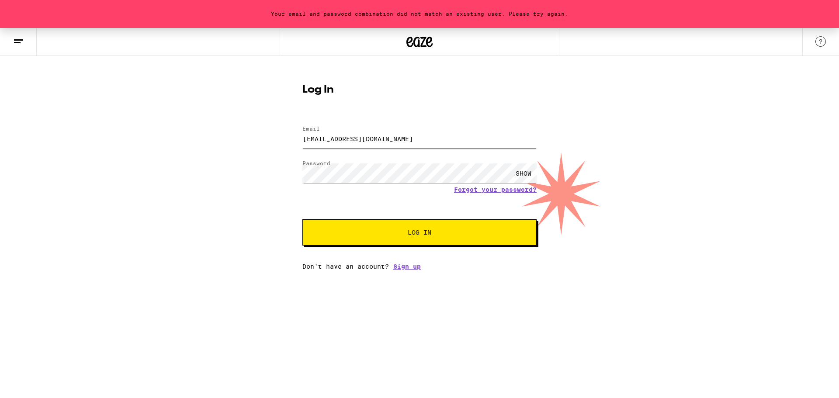
click at [340, 140] on input "[EMAIL_ADDRESS][DOMAIN_NAME]" at bounding box center [419, 139] width 234 height 20
click at [336, 140] on input "[EMAIL_ADDRESS][DOMAIN_NAME]" at bounding box center [419, 139] width 234 height 20
drag, startPoint x: 337, startPoint y: 140, endPoint x: 307, endPoint y: 142, distance: 30.2
click at [307, 142] on input "[EMAIL_ADDRESS][DOMAIN_NAME]" at bounding box center [419, 139] width 234 height 20
type input "[EMAIL_ADDRESS][DOMAIN_NAME]"
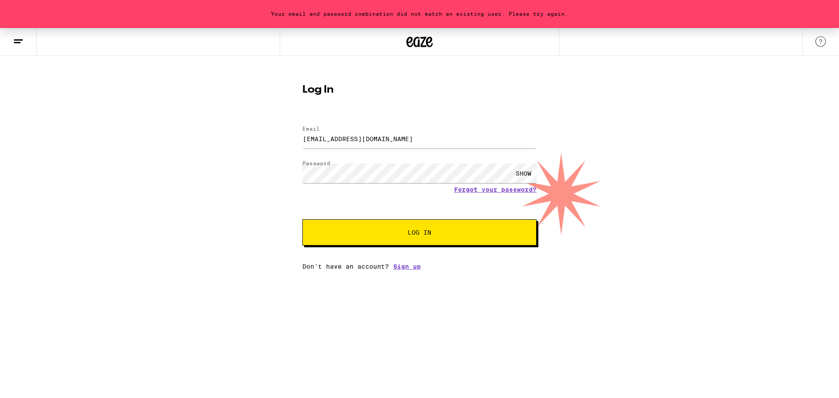
click at [453, 241] on button "Log In" at bounding box center [419, 232] width 234 height 26
click at [494, 193] on link "Forgot your password?" at bounding box center [495, 189] width 83 height 7
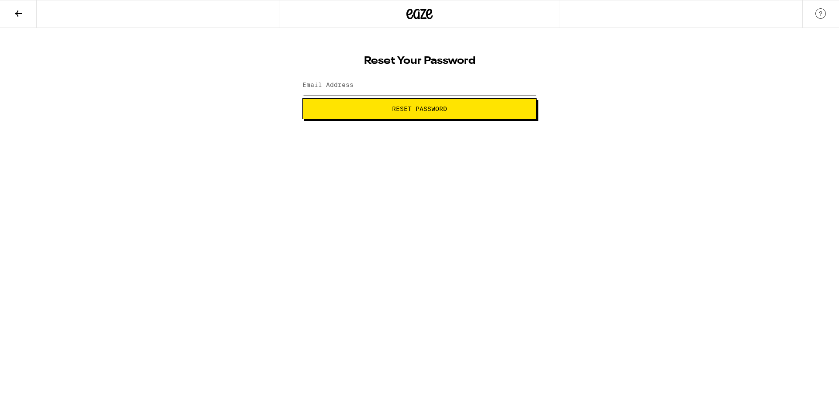
click at [353, 84] on label "Email Address" at bounding box center [327, 84] width 51 height 7
type input "[EMAIL_ADDRESS][DOMAIN_NAME]"
click at [372, 112] on button "Reset Password" at bounding box center [419, 108] width 234 height 21
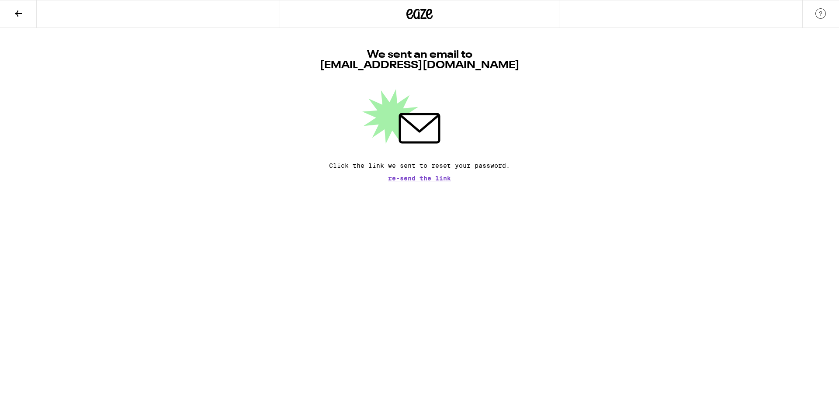
click at [24, 10] on button at bounding box center [18, 14] width 37 height 28
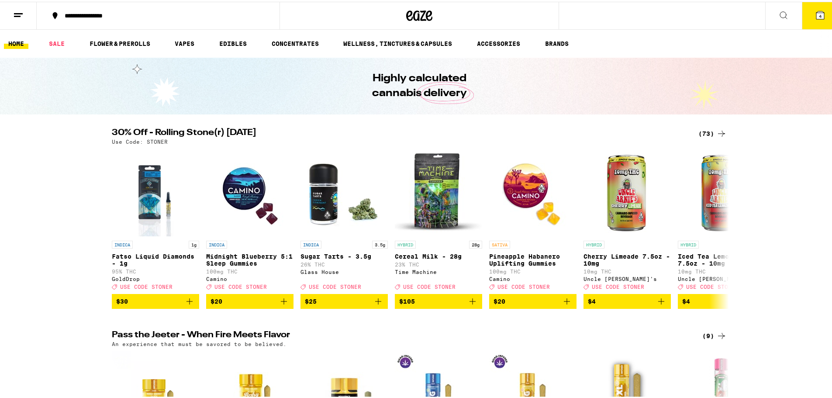
click at [822, 14] on button "4" at bounding box center [820, 13] width 37 height 27
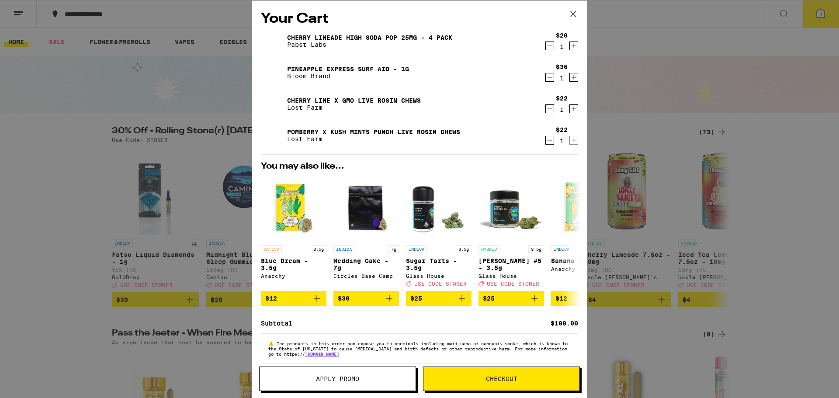
click at [509, 377] on span "Checkout" at bounding box center [501, 379] width 31 height 6
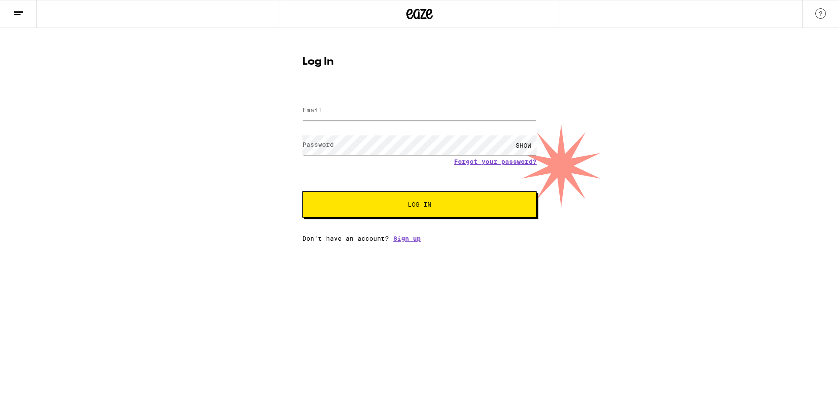
click at [353, 114] on input "Email" at bounding box center [419, 111] width 234 height 20
type input "[EMAIL_ADDRESS][DOMAIN_NAME]"
click at [302, 191] on button "Log In" at bounding box center [419, 204] width 234 height 26
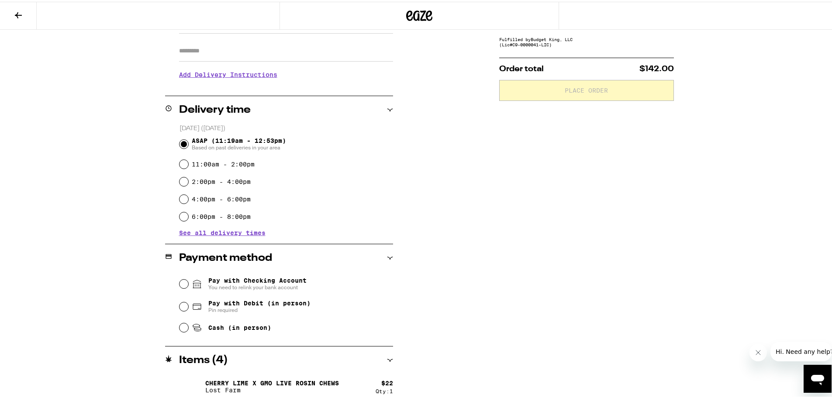
scroll to position [163, 0]
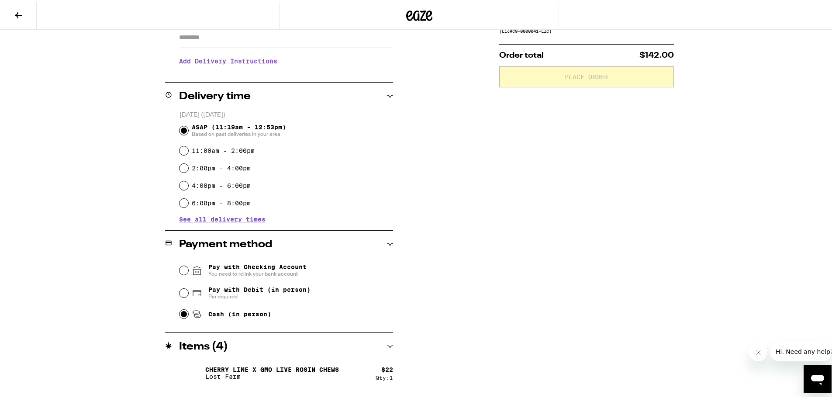
click at [183, 311] on input "Cash (in person)" at bounding box center [184, 312] width 9 height 9
radio input "true"
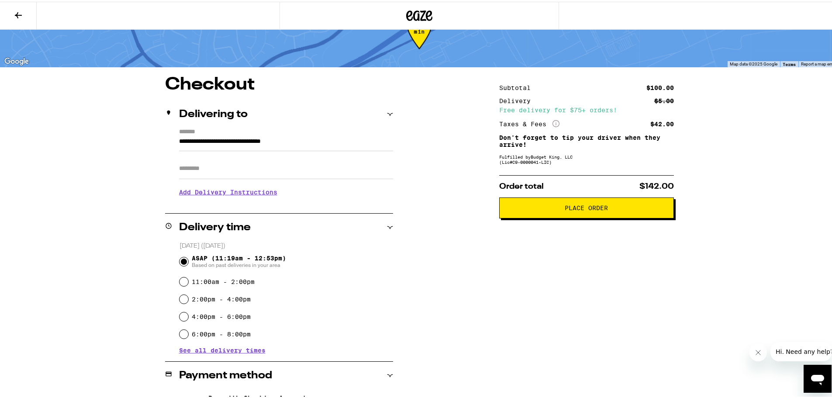
scroll to position [0, 0]
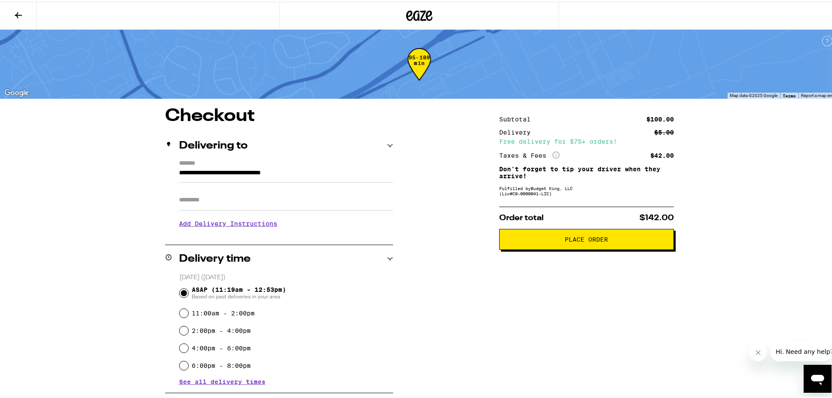
click at [524, 245] on button "Place Order" at bounding box center [586, 237] width 175 height 21
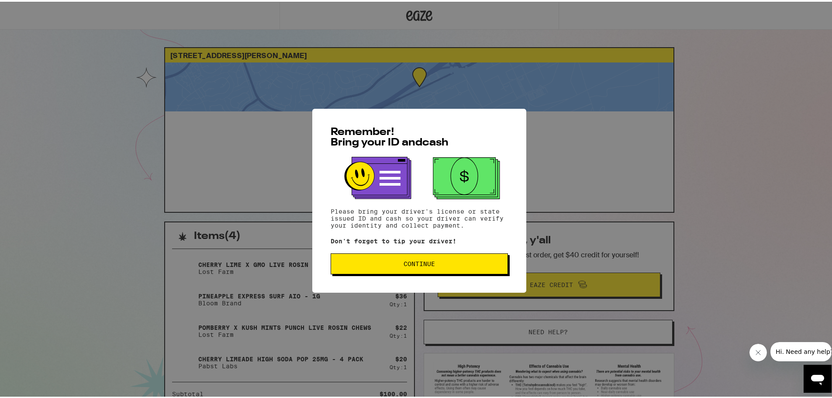
click at [422, 265] on span "Continue" at bounding box center [419, 262] width 31 height 6
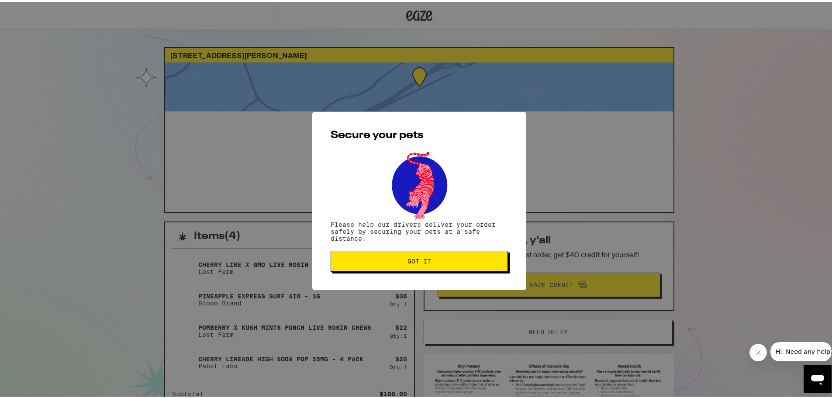
click at [422, 268] on button "Got it" at bounding box center [419, 259] width 177 height 21
